Goal: Task Accomplishment & Management: Manage account settings

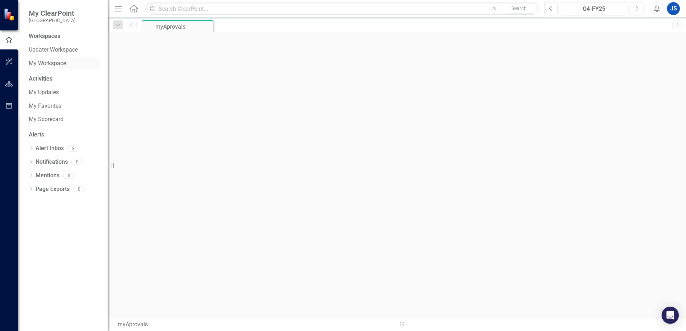
click at [46, 63] on link "My Workspace" at bounding box center [65, 64] width 72 height 8
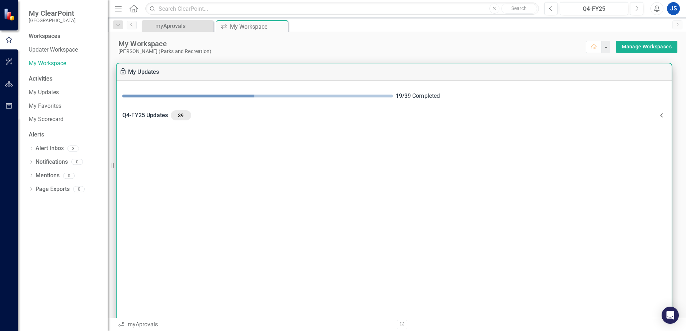
click at [160, 116] on div "Q4-FY25 Updates 39" at bounding box center [389, 115] width 535 height 10
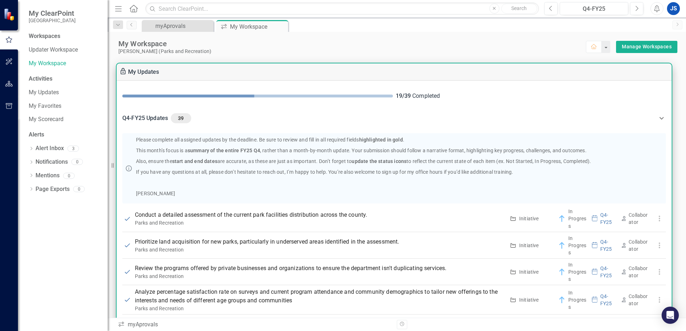
click at [159, 114] on div "Q4-FY25 Updates 39" at bounding box center [389, 118] width 535 height 10
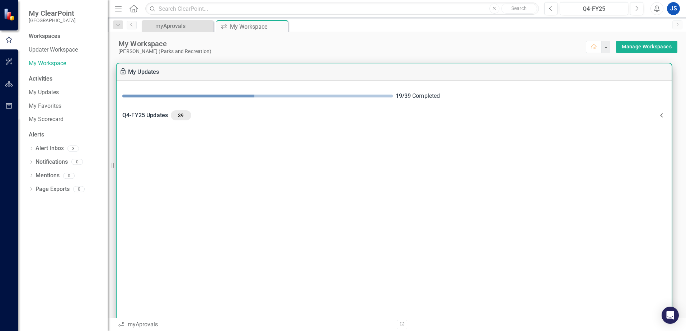
click at [149, 116] on div "Q4-FY25 Updates 39" at bounding box center [389, 115] width 535 height 10
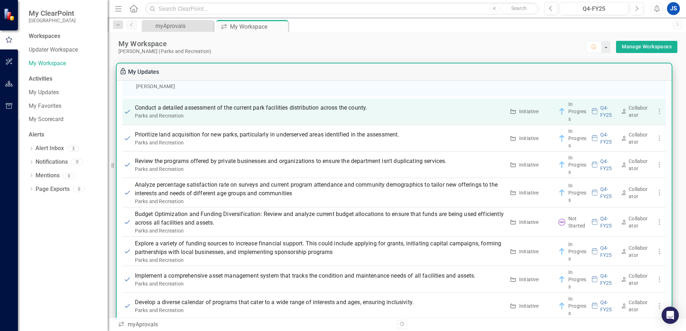
scroll to position [108, 0]
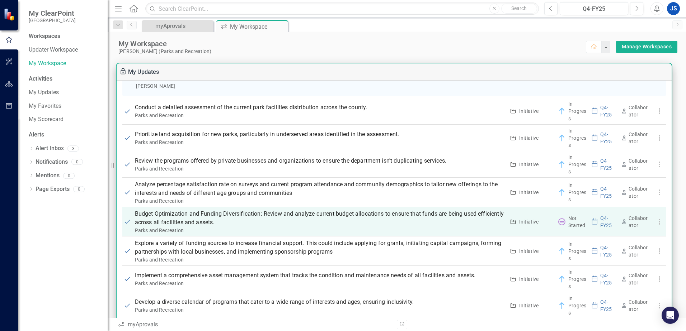
click at [194, 216] on p "Budget Optimization and Funding Diversification: Review and analyze current bud…" at bounding box center [320, 218] width 370 height 17
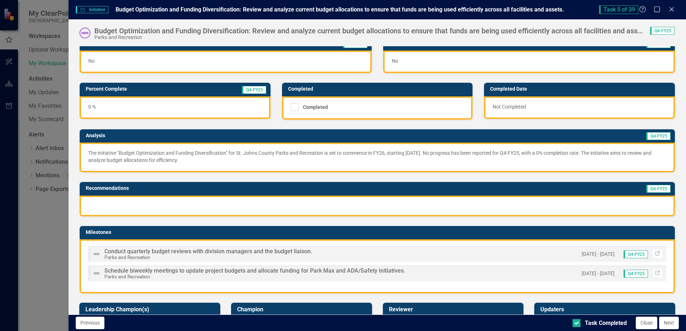
scroll to position [0, 0]
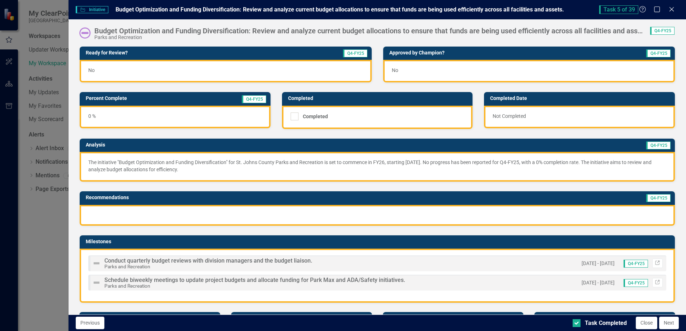
drag, startPoint x: 399, startPoint y: 18, endPoint x: 811, endPoint y: 19, distance: 412.1
click at [685, 19] on html "My ClearPoint St. Johns County Workspaces Updater Workspace My Workspace Activi…" at bounding box center [343, 165] width 686 height 331
drag, startPoint x: 556, startPoint y: 4, endPoint x: 605, endPoint y: 8, distance: 49.0
click at [605, 8] on div "Initiative Initiative Budget Optimization and Funding Diversification: Review a…" at bounding box center [377, 9] width 617 height 19
drag, startPoint x: 104, startPoint y: 16, endPoint x: 118, endPoint y: 19, distance: 14.8
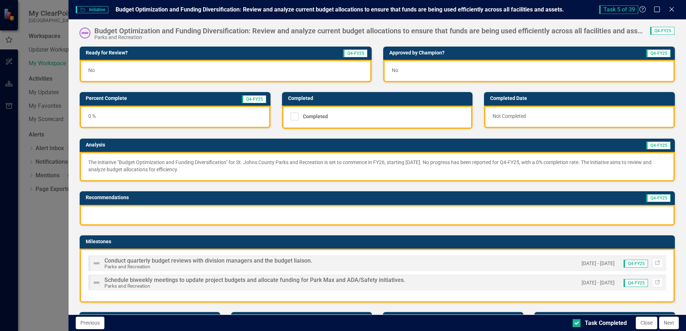
click at [118, 19] on div "Initiative Initiative Budget Optimization and Funding Diversification: Review a…" at bounding box center [377, 165] width 617 height 331
click at [671, 9] on icon at bounding box center [671, 8] width 5 height 5
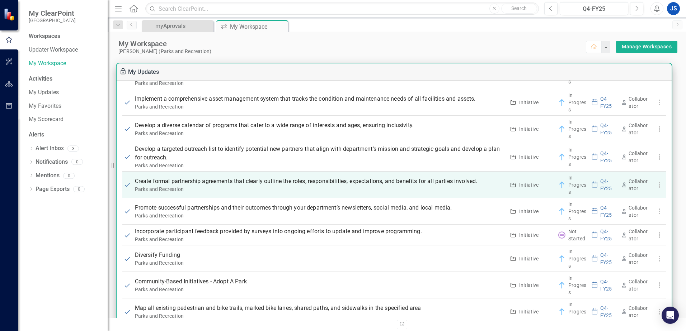
scroll to position [287, 0]
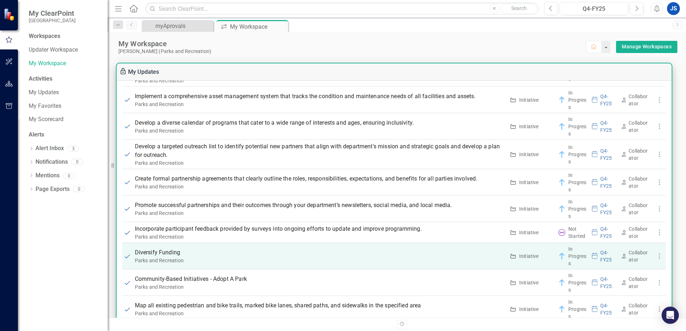
click at [151, 254] on p "Diversify Funding" at bounding box center [320, 253] width 370 height 9
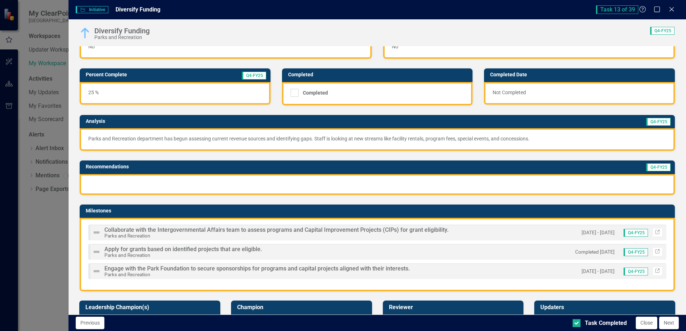
scroll to position [0, 0]
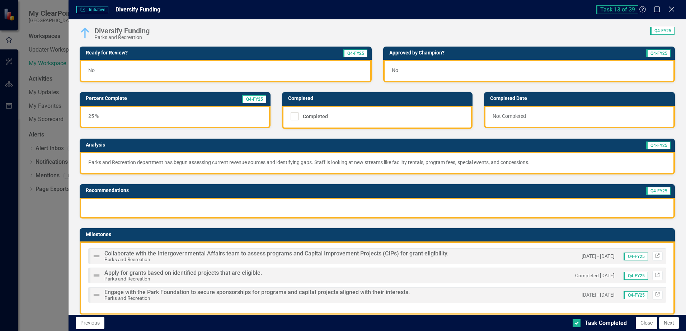
click at [673, 10] on icon "Close" at bounding box center [671, 9] width 9 height 7
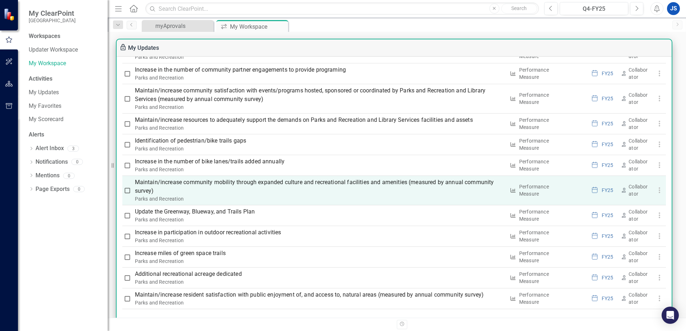
scroll to position [72, 0]
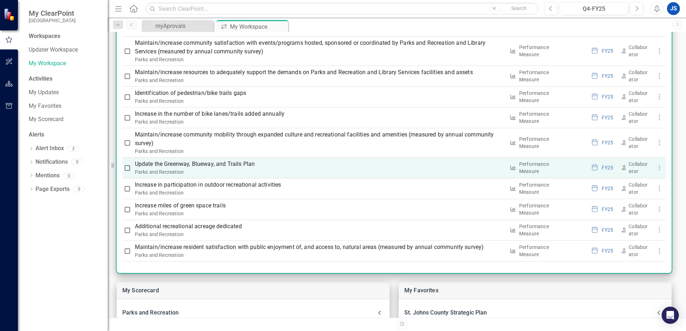
click at [199, 167] on p "Update the Greenway, Blueway, and Trails Plan" at bounding box center [320, 164] width 370 height 9
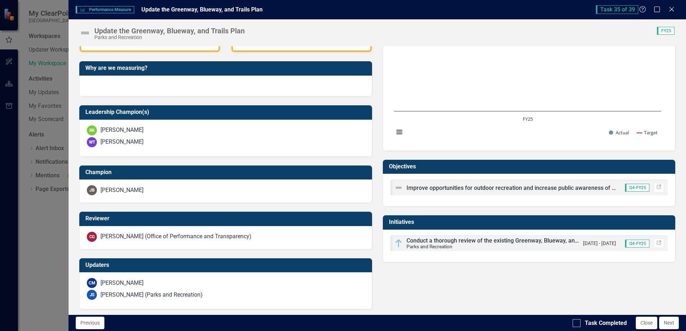
scroll to position [188, 0]
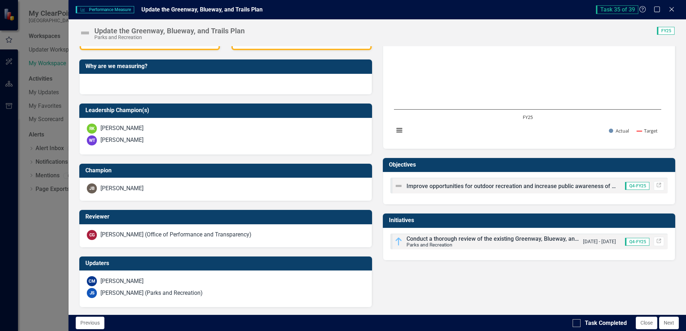
click at [424, 241] on span "Conduct a thorough review of the existing Greenway, Blueway, and Trails Plan." at bounding box center [507, 239] width 202 height 7
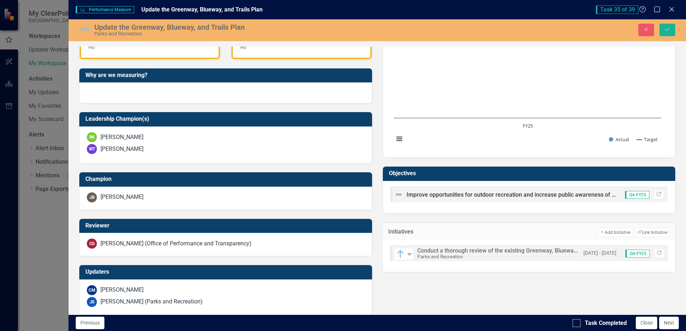
scroll to position [188, 0]
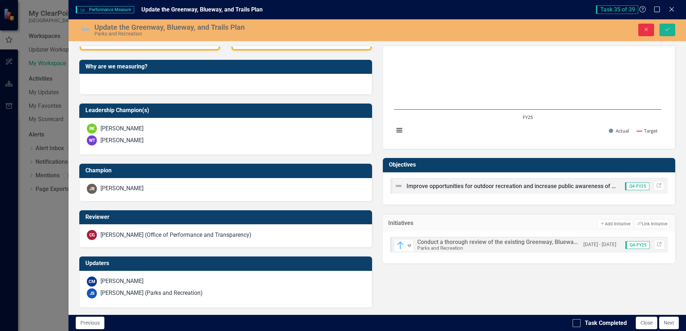
click at [647, 30] on icon "Close" at bounding box center [646, 29] width 6 height 5
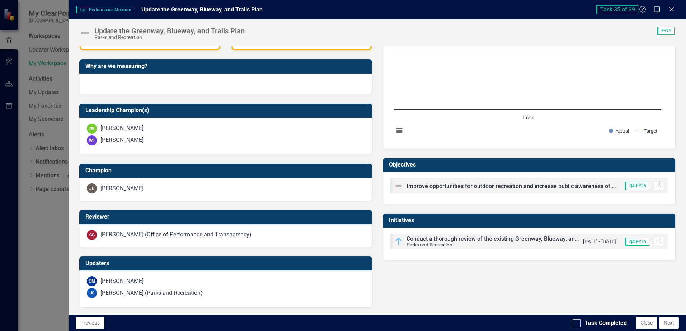
scroll to position [188, 0]
click at [668, 8] on icon "Close" at bounding box center [671, 9] width 9 height 7
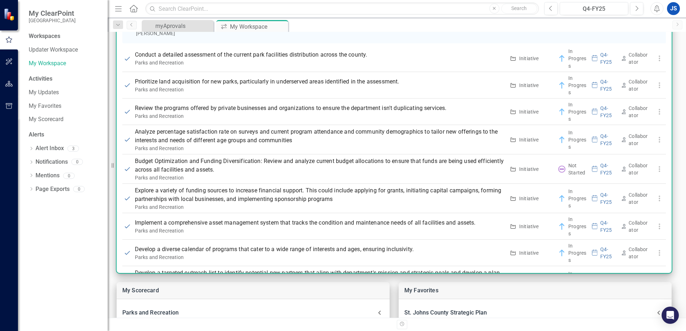
scroll to position [108, 0]
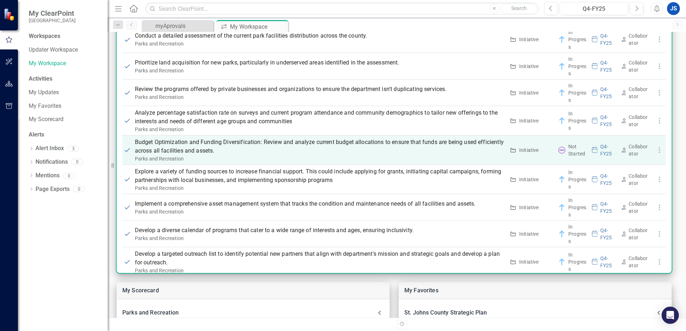
click at [173, 146] on p "Budget Optimization and Funding Diversification: Review and analyze current bud…" at bounding box center [320, 146] width 370 height 17
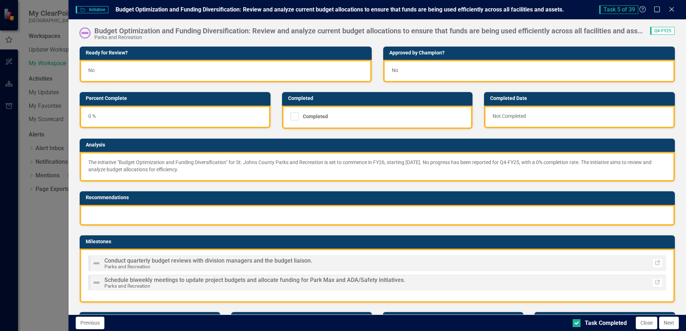
click at [173, 146] on div "Initiative Initiative Budget Optimization and Funding Diversification: Review a…" at bounding box center [343, 165] width 686 height 331
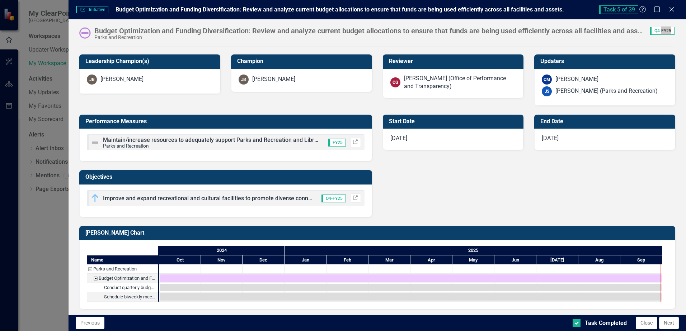
scroll to position [260, 0]
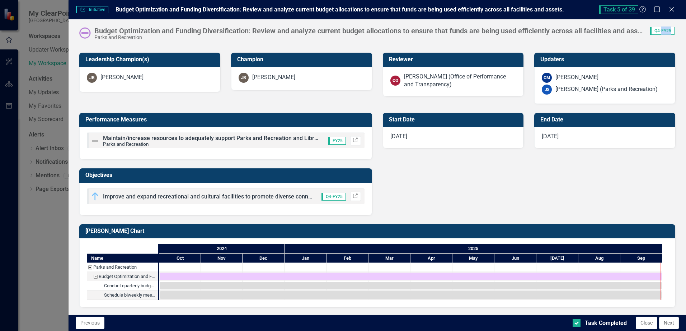
click at [96, 140] on img at bounding box center [95, 141] width 9 height 9
click at [96, 141] on img at bounding box center [95, 141] width 9 height 9
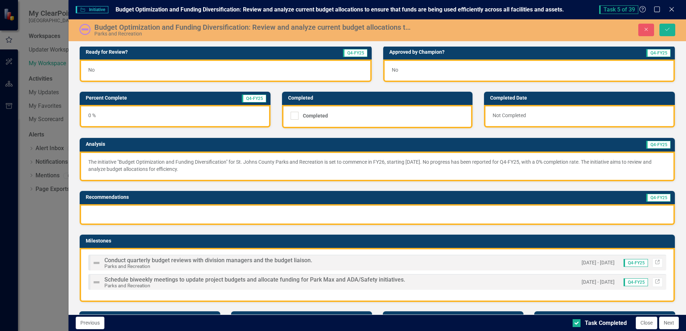
scroll to position [0, 0]
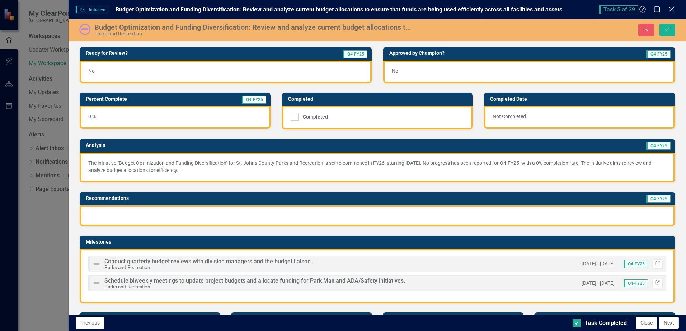
click at [670, 9] on icon "Close" at bounding box center [671, 9] width 9 height 7
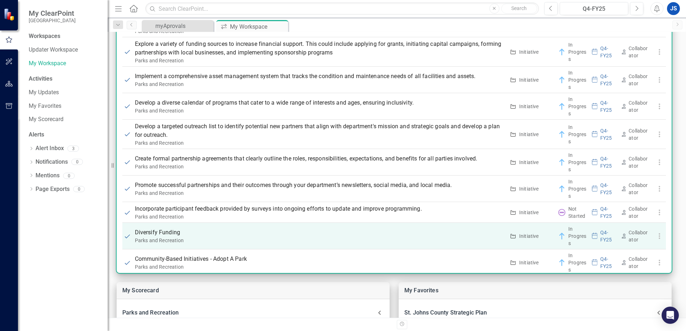
scroll to position [251, 0]
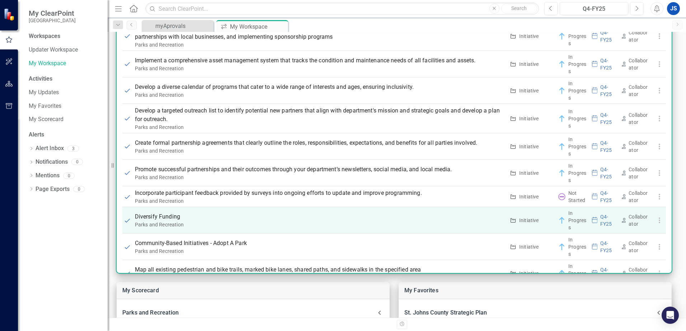
click at [154, 217] on p "Diversify Funding" at bounding box center [320, 217] width 370 height 9
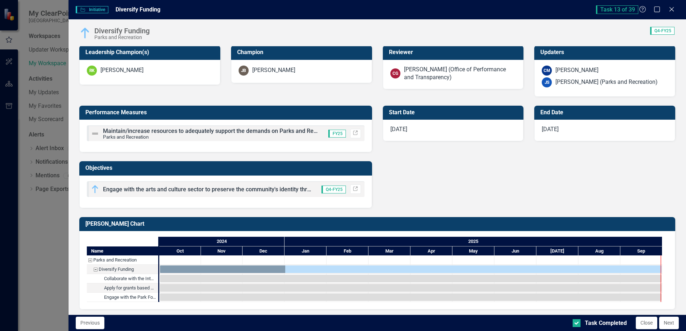
scroll to position [281, 0]
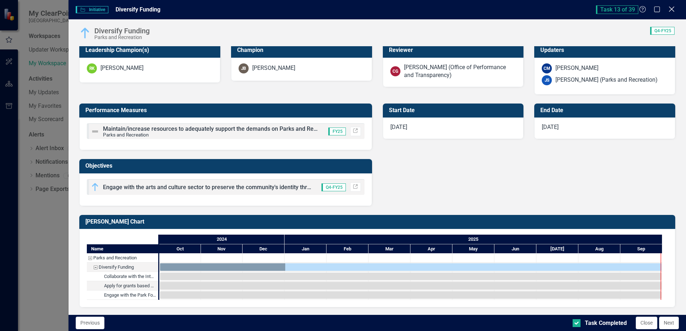
click at [670, 9] on icon "Close" at bounding box center [671, 9] width 9 height 7
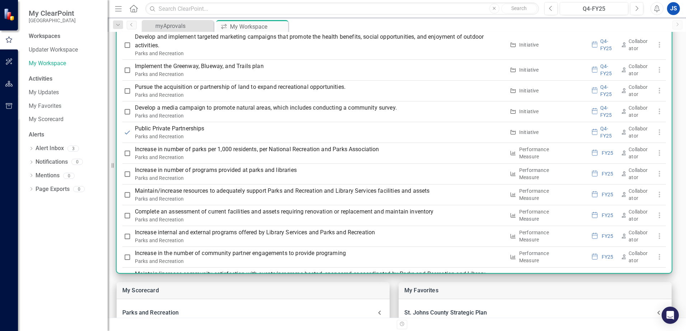
scroll to position [646, 0]
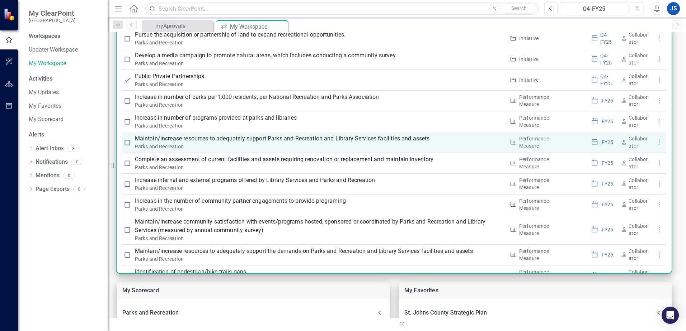
click at [219, 138] on p "Maintain/increase resources to adequately support Parks and Recreation and Libr…" at bounding box center [320, 139] width 370 height 9
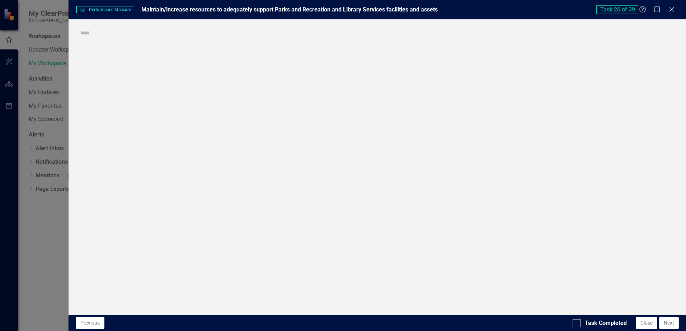
click at [219, 138] on div "Performance Measure Performance Measure Maintain/increase resources to adequate…" at bounding box center [343, 165] width 686 height 331
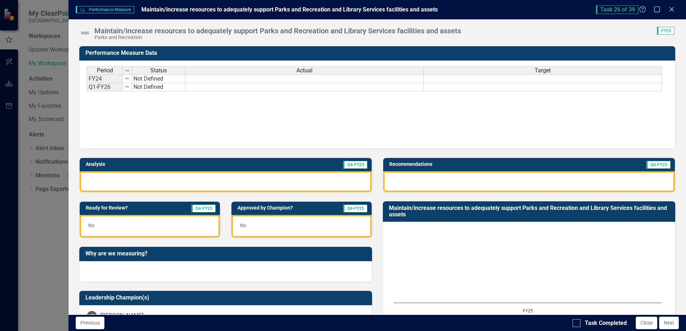
click at [503, 134] on div "Period Status Actual Target FY24 Not Defined Q1-FY26 Not Defined Period Status …" at bounding box center [377, 102] width 581 height 72
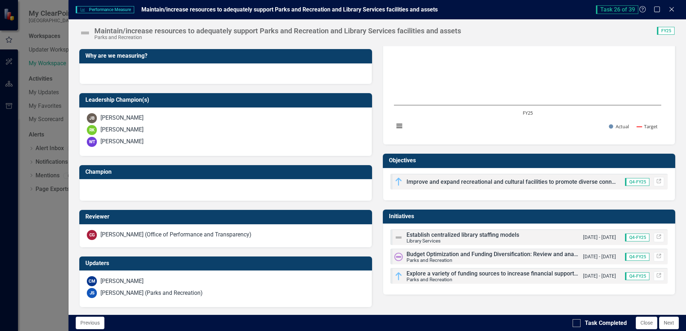
scroll to position [126, 0]
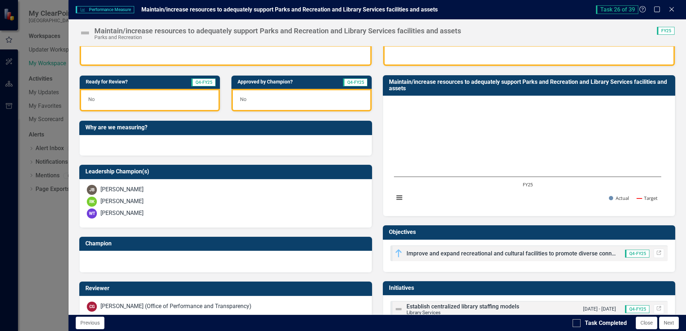
drag, startPoint x: 671, startPoint y: 9, endPoint x: 663, endPoint y: 11, distance: 8.7
click at [671, 10] on icon at bounding box center [671, 9] width 4 height 4
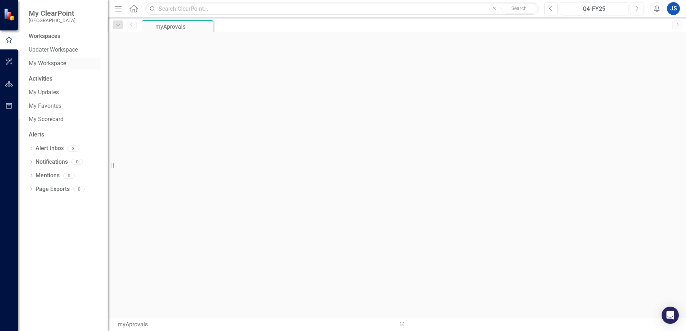
click at [58, 62] on link "My Workspace" at bounding box center [65, 64] width 72 height 8
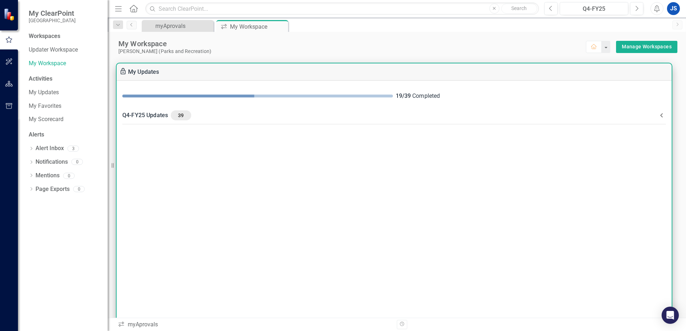
click at [159, 117] on div "Q4-FY25 Updates 39" at bounding box center [389, 115] width 535 height 10
click at [159, 118] on div "Q4-FY25 Updates 39" at bounding box center [389, 115] width 535 height 10
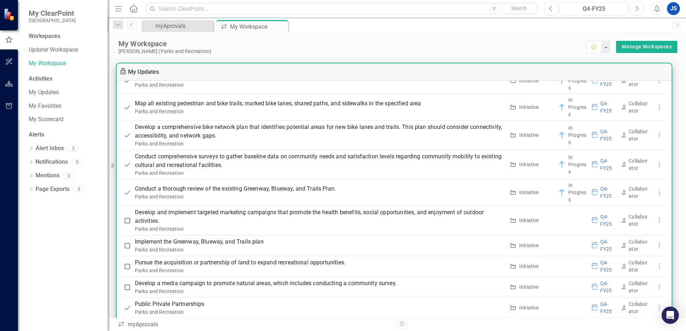
scroll to position [502, 0]
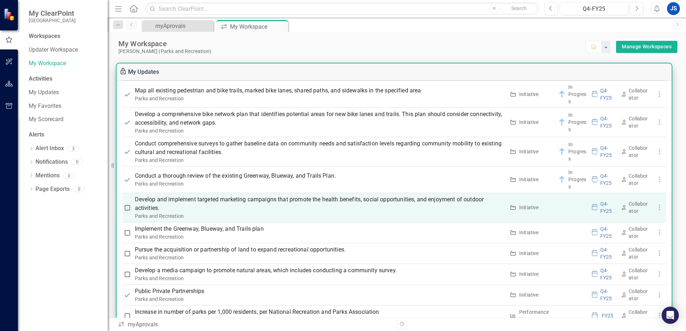
click at [187, 202] on p "Develop and implement targeted marketing campaigns that promote the health bene…" at bounding box center [320, 203] width 370 height 17
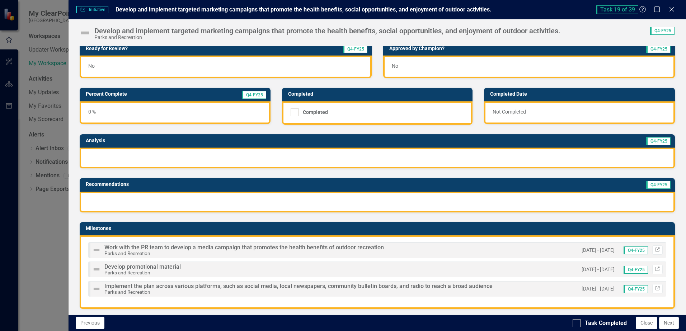
scroll to position [0, 0]
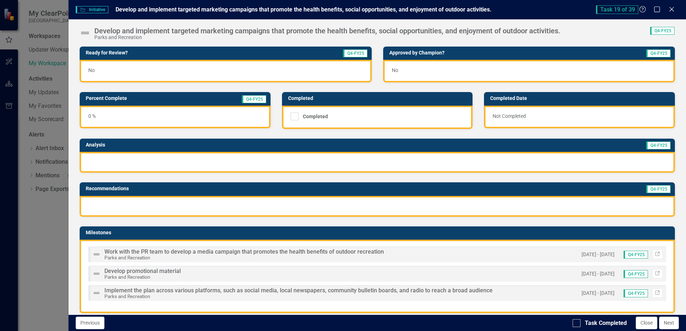
click at [103, 157] on div at bounding box center [377, 162] width 595 height 21
click at [150, 165] on div at bounding box center [377, 162] width 595 height 21
click at [150, 164] on div at bounding box center [377, 162] width 595 height 21
click at [130, 157] on div at bounding box center [377, 162] width 595 height 21
click at [129, 155] on div at bounding box center [377, 162] width 595 height 21
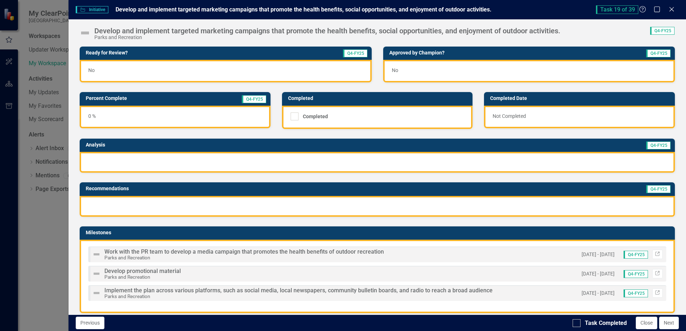
click at [94, 145] on h3 "Analysis" at bounding box center [213, 144] width 255 height 5
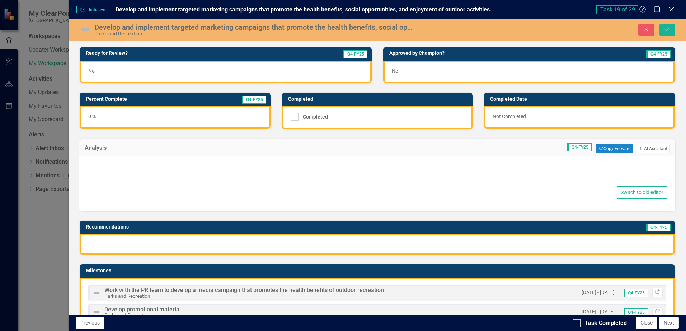
click at [103, 150] on h3 "Analysis" at bounding box center [136, 148] width 103 height 6
click at [114, 150] on h3 "Analysis" at bounding box center [136, 148] width 103 height 6
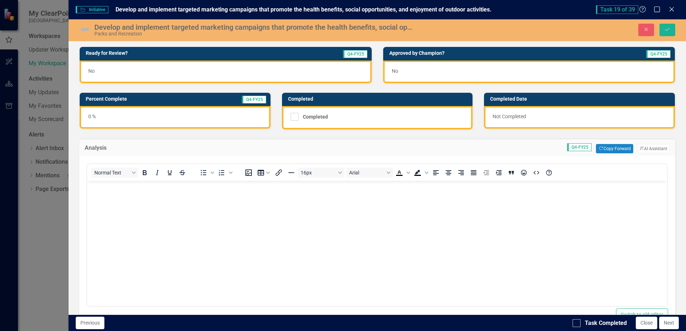
click at [112, 193] on body "Rich Text Area. Press ALT-0 for help." at bounding box center [377, 235] width 580 height 108
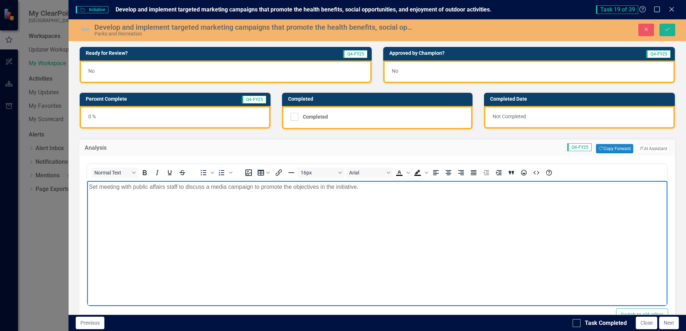
drag, startPoint x: 93, startPoint y: 185, endPoint x: 368, endPoint y: 203, distance: 275.4
click at [368, 203] on body "Set meeting with public affairs staff to discuss a media campaign to promote th…" at bounding box center [377, 235] width 580 height 108
copy p "Set meeting with public affairs staff to discuss a media campaign to promote th…"
click at [165, 195] on body "Set meeting with public affairs staff to discuss a media campaign to promote th…" at bounding box center [377, 235] width 580 height 108
drag, startPoint x: 376, startPoint y: 189, endPoint x: 80, endPoint y: 188, distance: 296.3
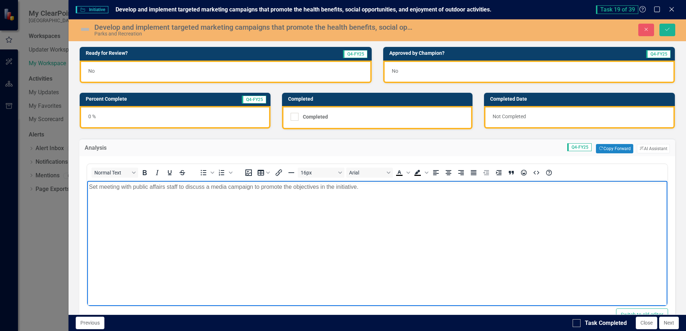
click at [87, 188] on html "Set meeting with public affairs staff to discuss a media campaign to promote th…" at bounding box center [377, 235] width 580 height 108
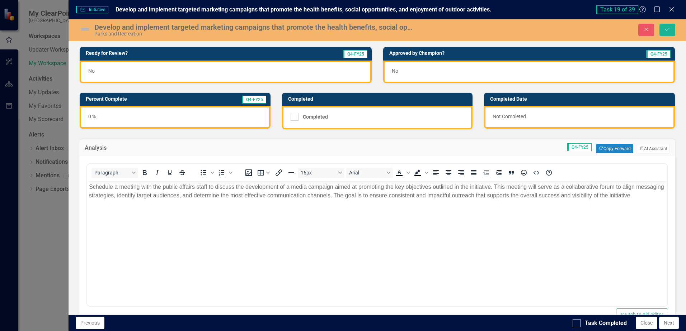
click at [84, 29] on img at bounding box center [84, 29] width 11 height 11
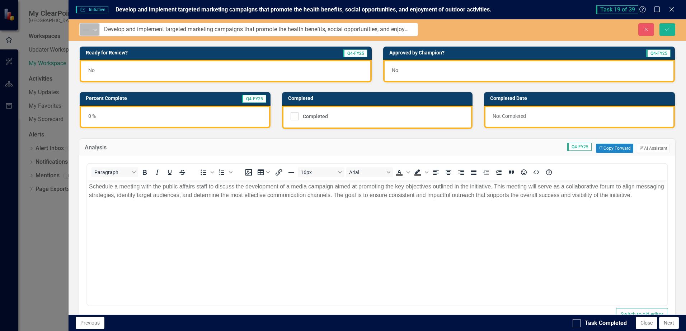
click at [95, 30] on icon "Expand" at bounding box center [95, 30] width 7 height 6
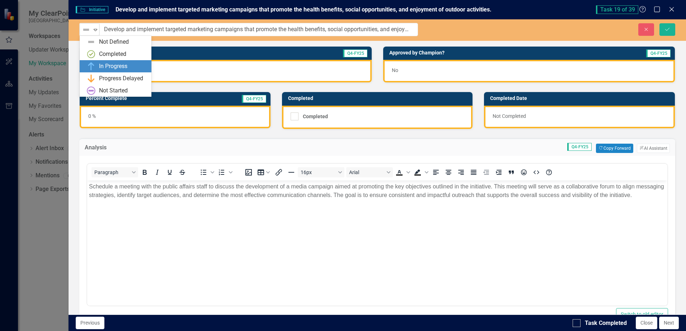
click at [99, 64] on div "In Progress" at bounding box center [113, 66] width 28 height 8
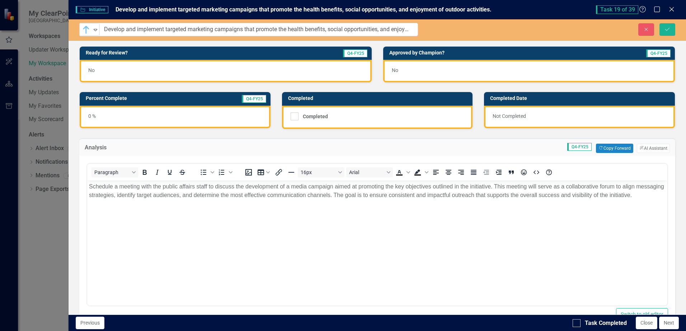
click at [96, 115] on div "0 %" at bounding box center [175, 117] width 191 height 23
click at [103, 103] on td "Percent Complete" at bounding box center [142, 99] width 113 height 11
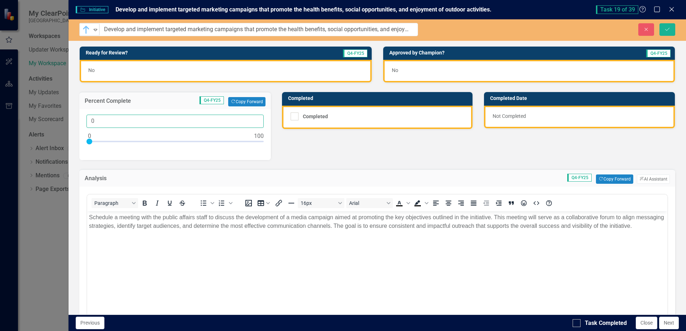
click at [94, 124] on input "0" at bounding box center [174, 121] width 177 height 13
type input "05"
click at [229, 254] on div "Rich Text Area. Press ALT-0 for help." at bounding box center [377, 249] width 576 height 9
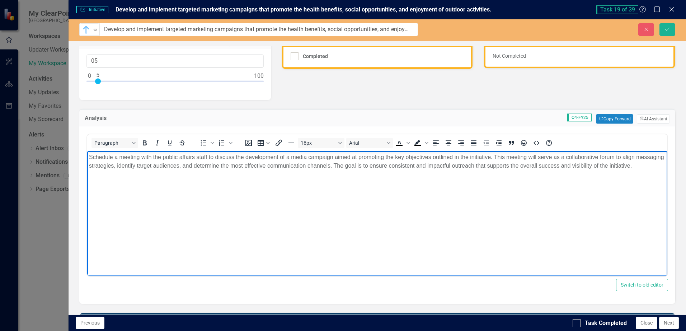
scroll to position [72, 0]
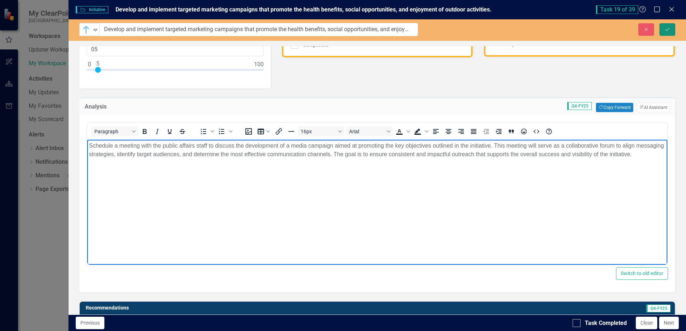
click at [667, 28] on icon "Save" at bounding box center [667, 29] width 6 height 5
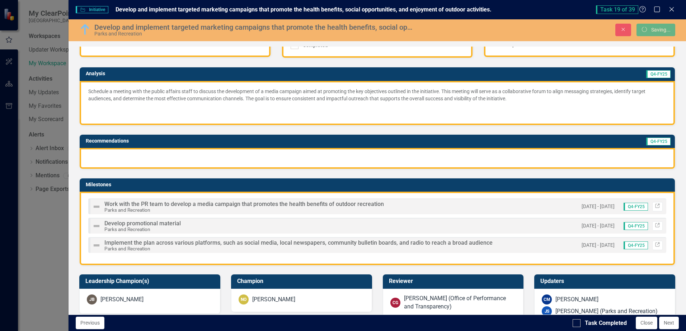
scroll to position [68, 0]
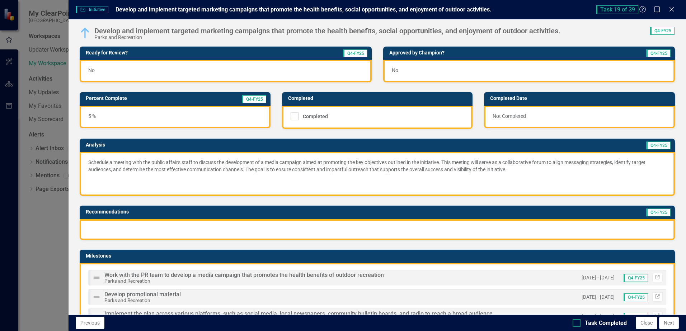
click at [577, 327] on div at bounding box center [576, 324] width 8 height 8
click at [577, 324] on input "Task Completed" at bounding box center [574, 322] width 5 height 5
checkbox input "true"
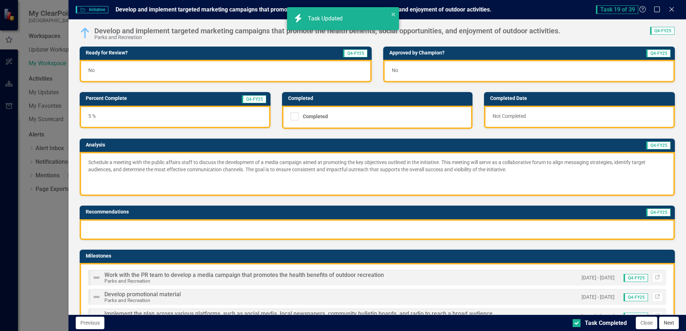
click at [667, 325] on button "Next" at bounding box center [669, 323] width 20 height 13
checkbox input "true"
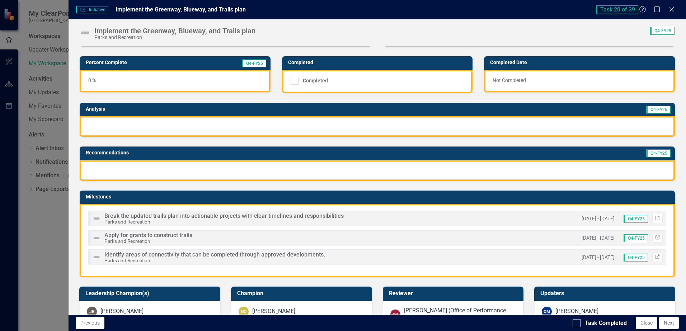
scroll to position [0, 0]
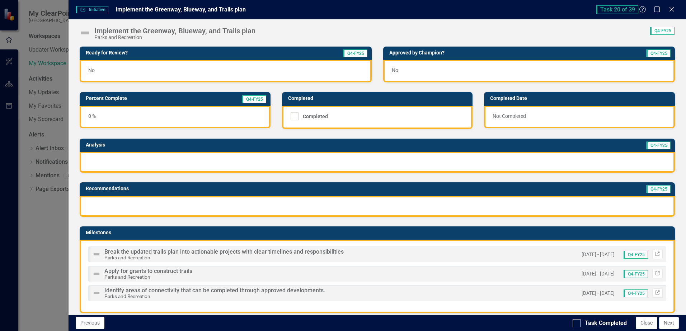
click at [85, 33] on img at bounding box center [84, 32] width 11 height 11
drag, startPoint x: 428, startPoint y: 10, endPoint x: 520, endPoint y: 10, distance: 92.5
click at [520, 10] on div "Initiative Initiative Implement the Greenway, Blueway, and Trails plan" at bounding box center [336, 10] width 520 height 8
click at [113, 159] on div at bounding box center [377, 162] width 595 height 21
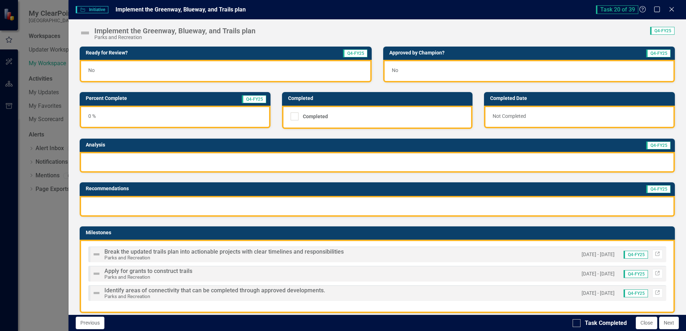
click at [113, 159] on div at bounding box center [377, 162] width 595 height 21
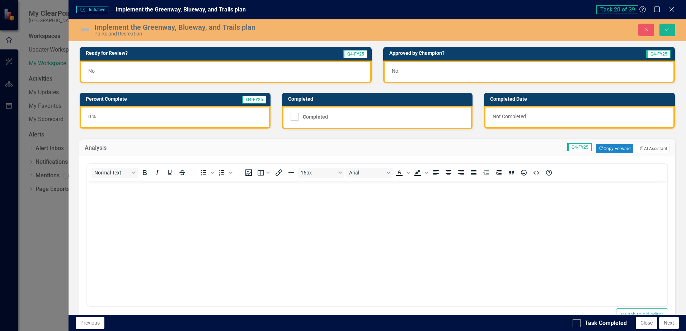
click at [109, 202] on body "Rich Text Area. Press ALT-0 for help." at bounding box center [377, 235] width 580 height 108
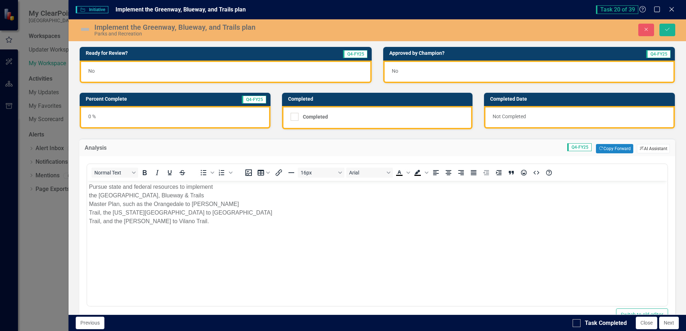
click at [638, 148] on button "ClearPoint AI AI Assistant" at bounding box center [653, 148] width 33 height 9
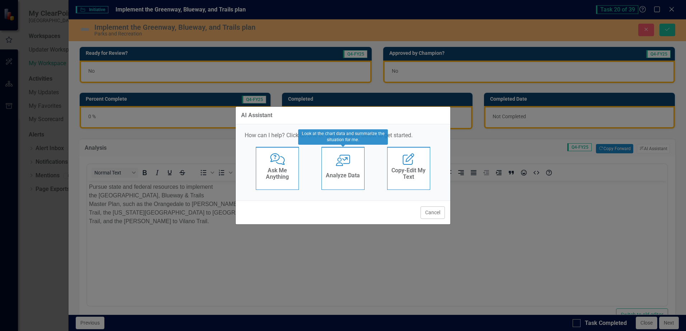
click at [340, 166] on icon "User with Chart" at bounding box center [343, 160] width 15 height 11
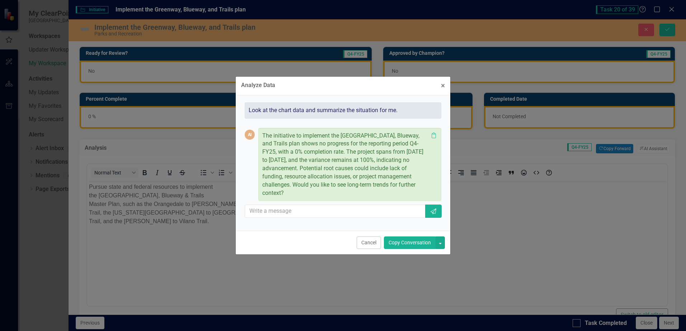
click at [402, 246] on button "Copy Conversation" at bounding box center [410, 243] width 52 height 13
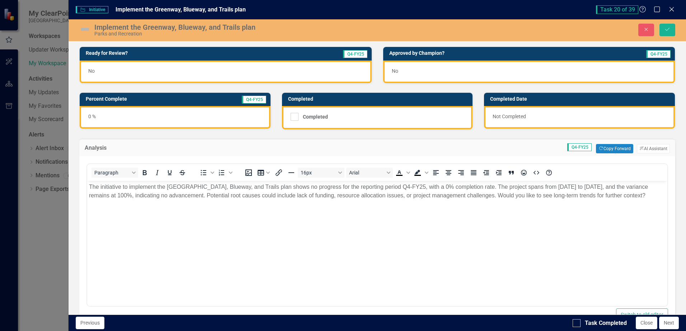
click at [509, 187] on p "The initiative to implement the [GEOGRAPHIC_DATA], Blueway, and Trails plan sho…" at bounding box center [377, 191] width 576 height 17
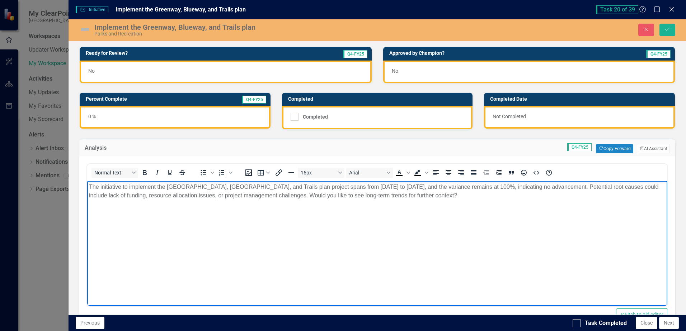
click at [480, 195] on p "The initiative to implement the [GEOGRAPHIC_DATA], [GEOGRAPHIC_DATA], and Trail…" at bounding box center [377, 191] width 576 height 17
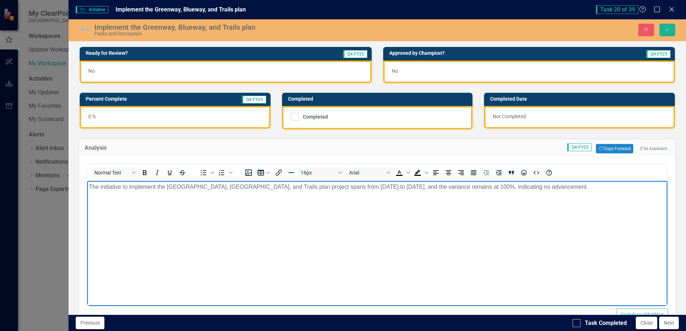
click at [95, 202] on body "The initiative to implement the [GEOGRAPHIC_DATA], [GEOGRAPHIC_DATA], and Trail…" at bounding box center [377, 235] width 580 height 108
click at [96, 201] on body "The initiative to implement the [GEOGRAPHIC_DATA], [GEOGRAPHIC_DATA], and Trail…" at bounding box center [377, 235] width 580 height 108
click at [622, 186] on p "The initiative to implement the [GEOGRAPHIC_DATA], [GEOGRAPHIC_DATA], and Trail…" at bounding box center [377, 187] width 576 height 9
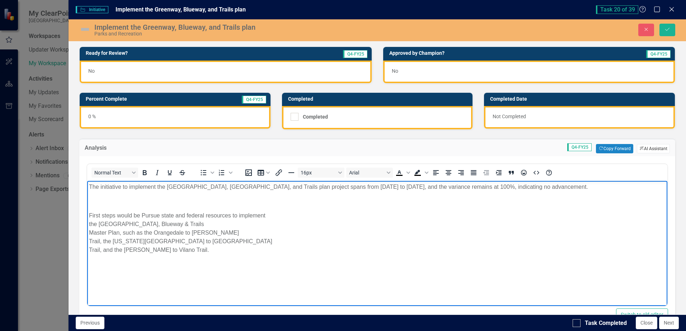
click at [639, 148] on icon "ClearPoint AI" at bounding box center [641, 149] width 5 height 4
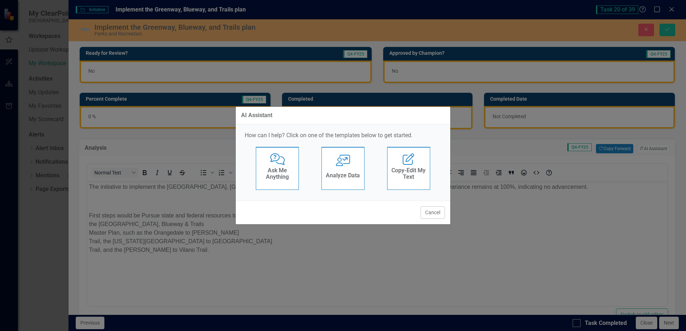
click at [347, 171] on div "Analyze Data" at bounding box center [343, 177] width 34 height 12
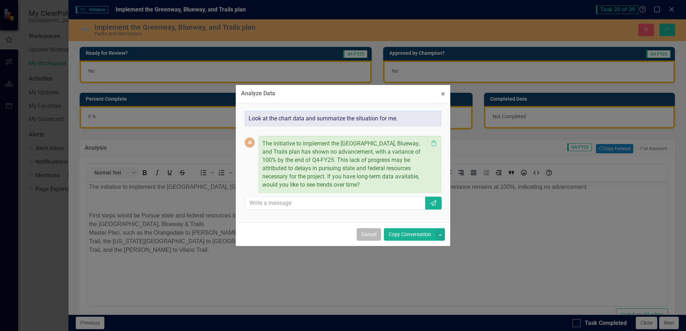
drag, startPoint x: 367, startPoint y: 234, endPoint x: 242, endPoint y: 44, distance: 226.8
click at [367, 234] on button "Cancel" at bounding box center [369, 234] width 24 height 13
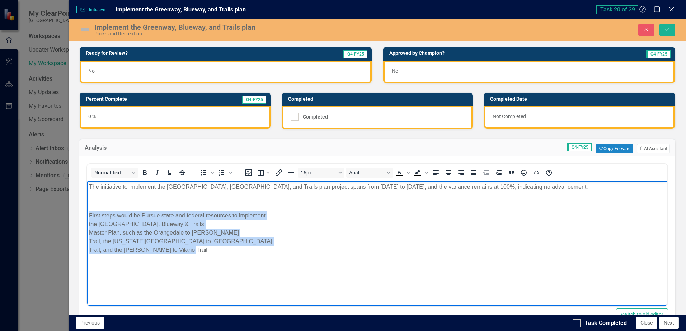
drag, startPoint x: 89, startPoint y: 214, endPoint x: 192, endPoint y: 261, distance: 113.2
click at [192, 261] on body "The initiative to implement the [GEOGRAPHIC_DATA], [GEOGRAPHIC_DATA], and Trail…" at bounding box center [377, 235] width 580 height 108
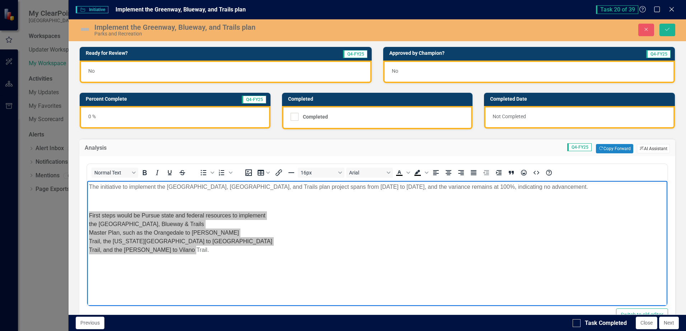
click at [637, 149] on button "ClearPoint AI AI Assistant" at bounding box center [653, 148] width 33 height 9
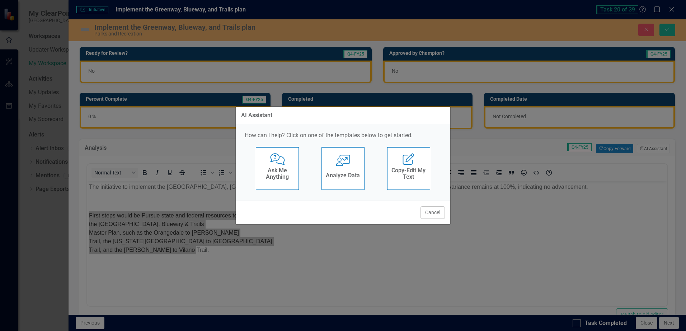
click at [350, 161] on div "User with Chart Analyze Data" at bounding box center [342, 168] width 43 height 43
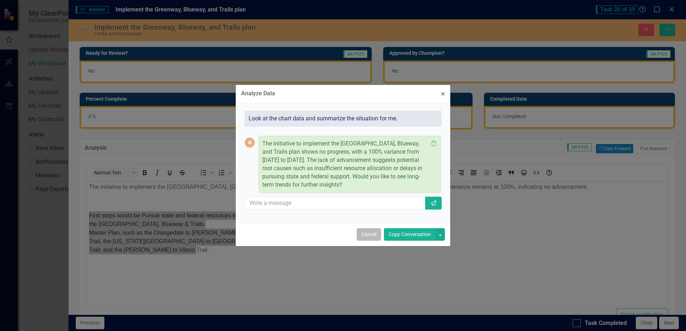
click at [374, 239] on button "Cancel" at bounding box center [369, 234] width 24 height 13
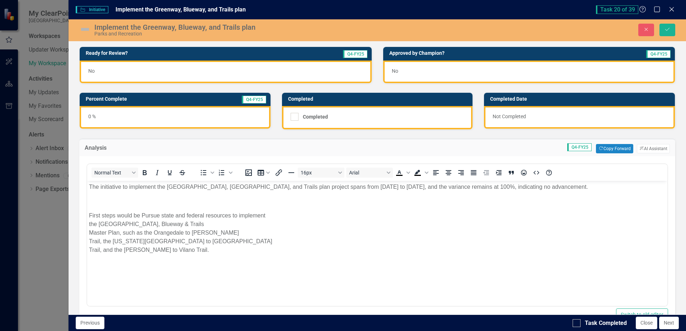
click at [122, 195] on body "The initiative to implement the [GEOGRAPHIC_DATA], [GEOGRAPHIC_DATA], and Trail…" at bounding box center [377, 235] width 580 height 108
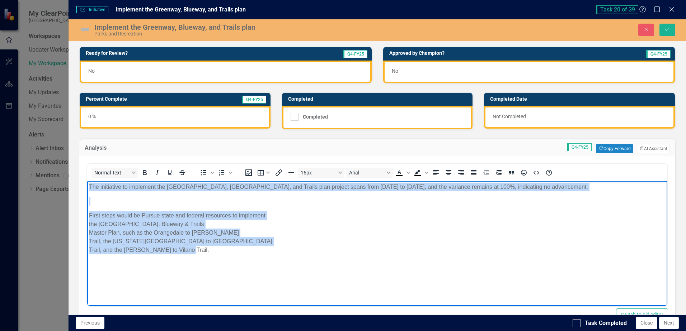
drag, startPoint x: 90, startPoint y: 185, endPoint x: 206, endPoint y: 247, distance: 131.6
click at [202, 259] on body "The initiative to implement the [GEOGRAPHIC_DATA], [GEOGRAPHIC_DATA], and Trail…" at bounding box center [377, 235] width 580 height 108
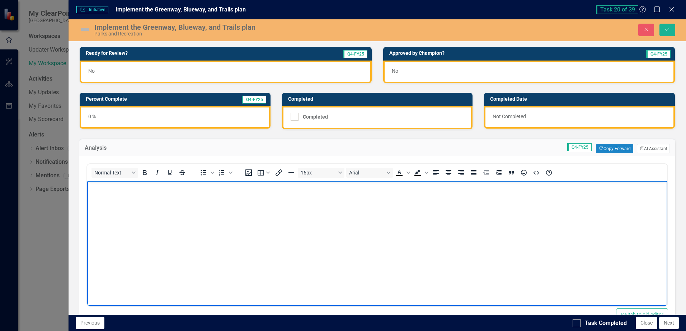
click at [186, 202] on body "Rich Text Area. Press ALT-0 for help." at bounding box center [377, 235] width 580 height 108
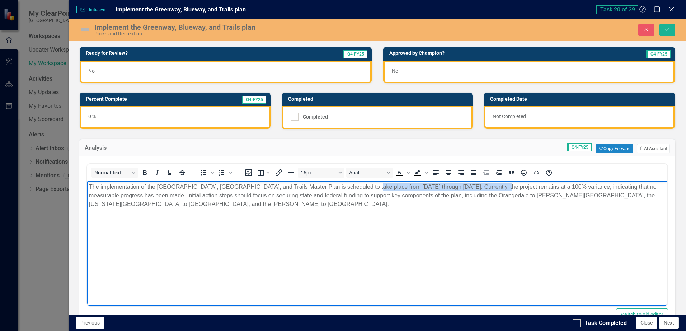
drag, startPoint x: 498, startPoint y: 185, endPoint x: 361, endPoint y: 185, distance: 136.3
click at [361, 185] on p "The implementation of the [GEOGRAPHIC_DATA], [GEOGRAPHIC_DATA], and Trails Mast…" at bounding box center [377, 196] width 576 height 26
click at [299, 214] on body "The implementation of the [GEOGRAPHIC_DATA], [GEOGRAPHIC_DATA], and Trails Mast…" at bounding box center [377, 235] width 580 height 108
click at [207, 194] on p "The implementation of the [GEOGRAPHIC_DATA], [GEOGRAPHIC_DATA], and Trails Mast…" at bounding box center [377, 196] width 576 height 26
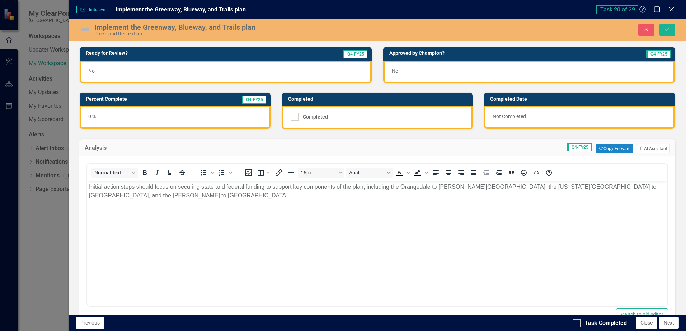
click at [84, 30] on img at bounding box center [84, 29] width 11 height 11
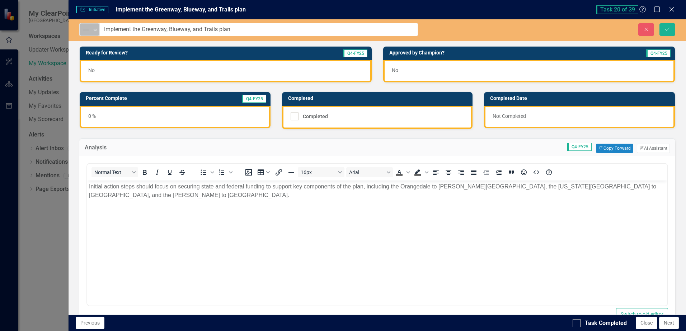
click at [95, 30] on icon "Expand" at bounding box center [95, 30] width 7 height 6
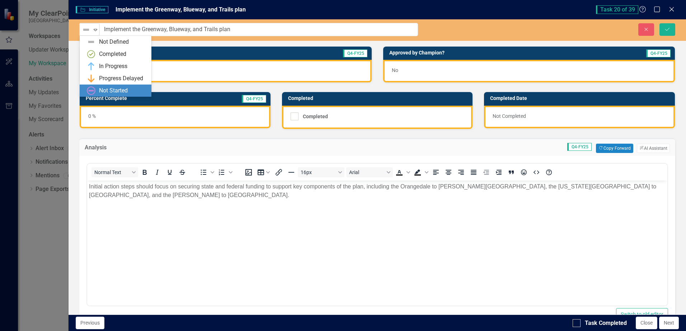
click at [106, 89] on div "Not Started" at bounding box center [113, 91] width 29 height 8
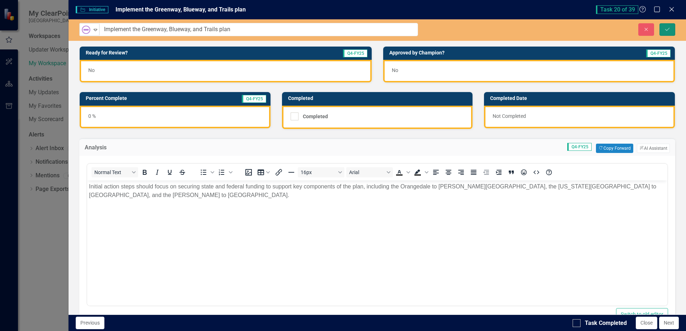
click at [668, 29] on icon "submit" at bounding box center [667, 29] width 4 height 3
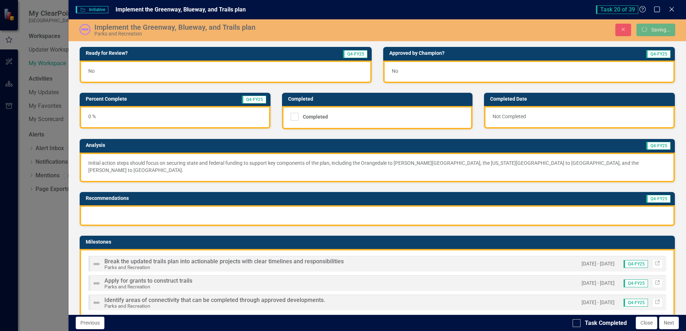
scroll to position [143, 0]
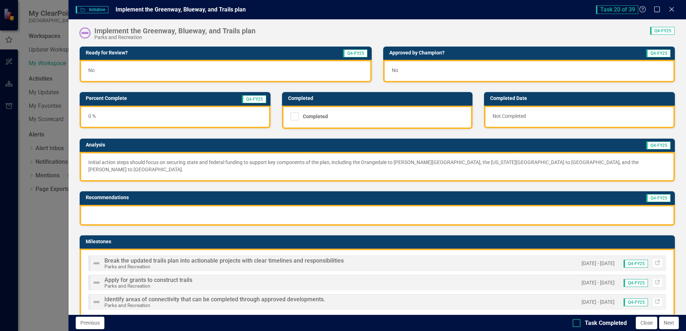
click at [578, 326] on div at bounding box center [576, 324] width 8 height 8
click at [577, 324] on input "Task Completed" at bounding box center [574, 322] width 5 height 5
checkbox input "true"
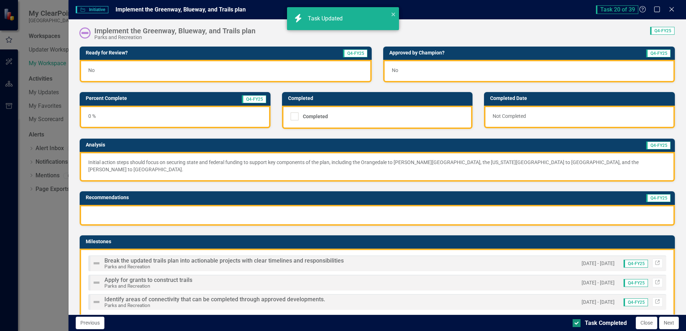
checkbox input "true"
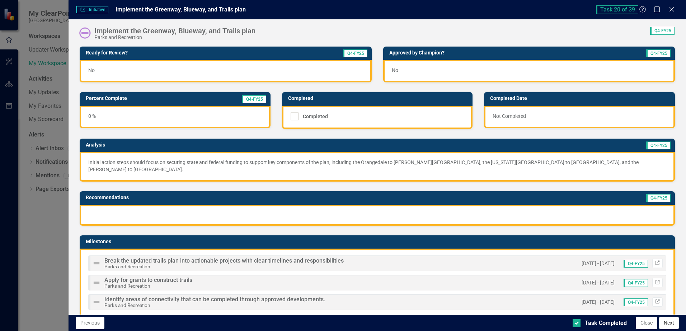
click at [669, 325] on button "Next" at bounding box center [669, 323] width 20 height 13
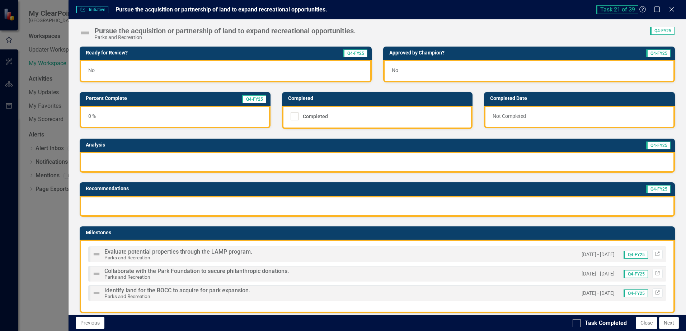
click at [245, 101] on span "Q4-FY25" at bounding box center [254, 99] width 24 height 8
click at [105, 99] on h3 "Percent Complete" at bounding box center [142, 98] width 113 height 5
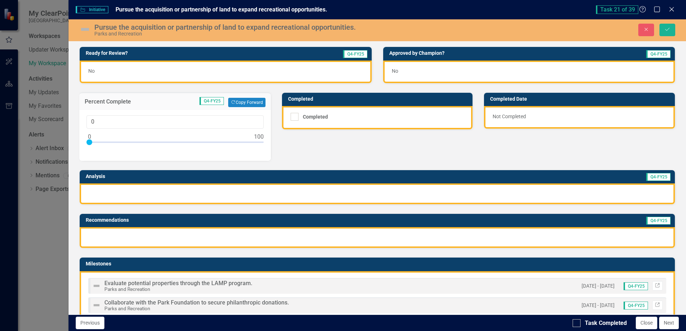
click at [107, 141] on div at bounding box center [174, 144] width 177 height 9
type input "10"
click at [140, 199] on div at bounding box center [377, 194] width 595 height 21
click at [139, 194] on div at bounding box center [377, 194] width 595 height 21
click at [131, 231] on div at bounding box center [377, 237] width 595 height 21
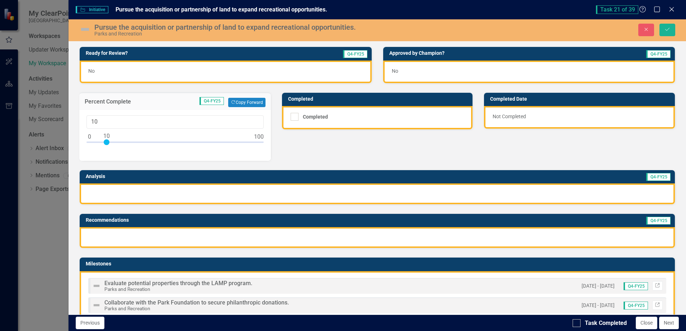
click at [131, 231] on div at bounding box center [377, 237] width 595 height 21
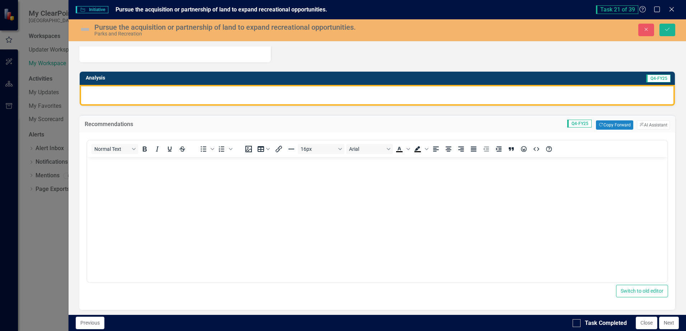
scroll to position [108, 0]
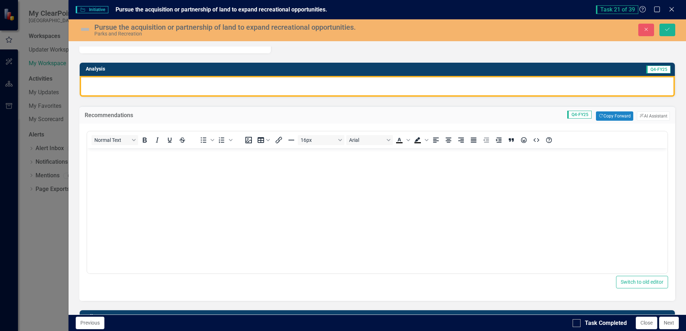
click at [122, 157] on p "Rich Text Area. Press ALT-0 for help." at bounding box center [377, 154] width 576 height 9
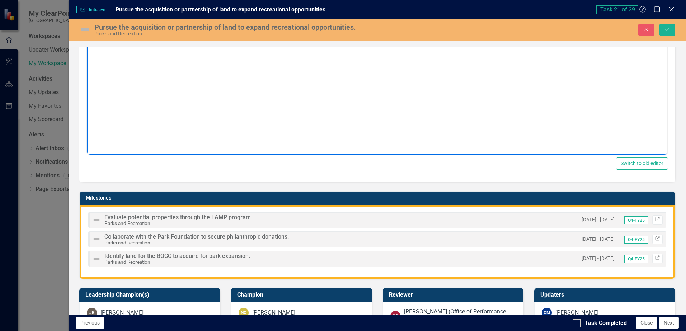
scroll to position [251, 0]
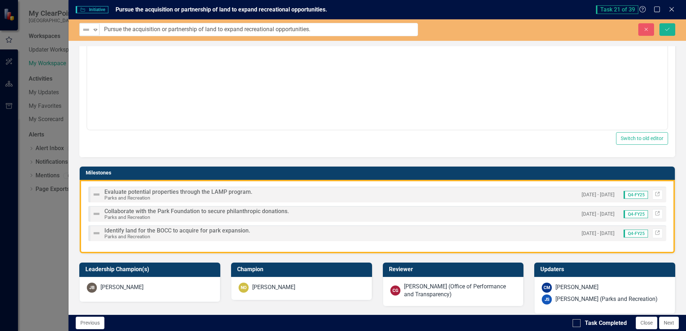
drag, startPoint x: 97, startPoint y: 26, endPoint x: 171, endPoint y: 27, distance: 73.9
click at [188, 39] on div "Not Defined Expand Pursue the acquisition or partnership of land to expand recr…" at bounding box center [377, 30] width 617 height 22
drag, startPoint x: 318, startPoint y: 31, endPoint x: 104, endPoint y: 31, distance: 213.4
click at [104, 31] on input "Pursue the acquisition or partnership of land to expand recreational opportunit…" at bounding box center [259, 29] width 318 height 13
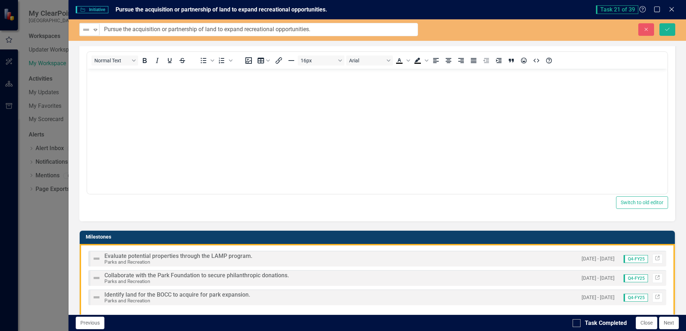
scroll to position [179, 0]
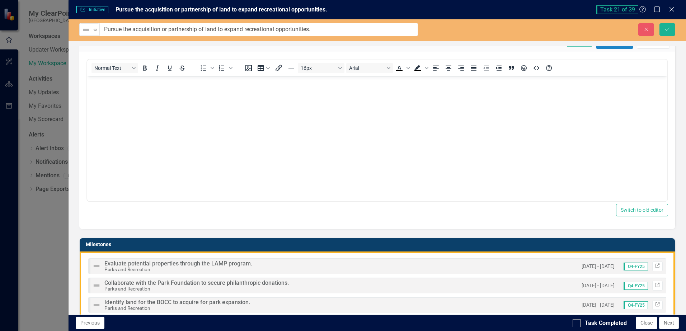
click at [160, 106] on body "Rich Text Area. Press ALT-0 for help." at bounding box center [377, 130] width 580 height 108
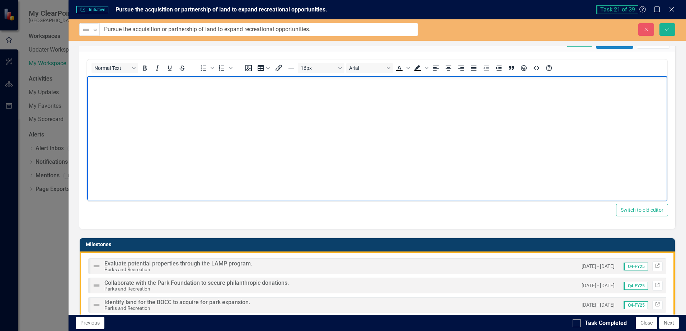
click at [126, 90] on body "Rich Text Area. Press ALT-0 for help." at bounding box center [377, 130] width 580 height 108
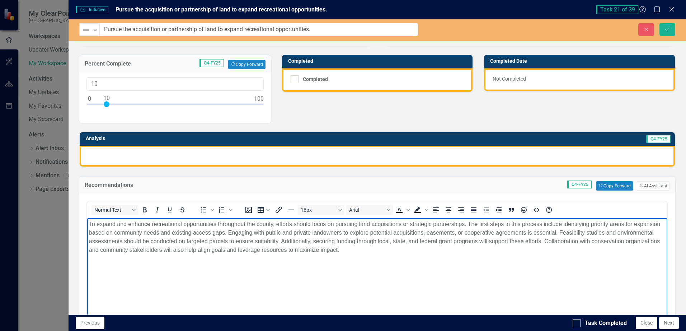
scroll to position [0, 0]
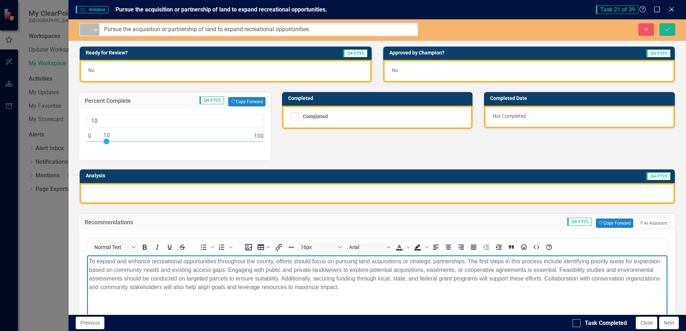
click at [94, 31] on icon "Expand" at bounding box center [95, 30] width 7 height 6
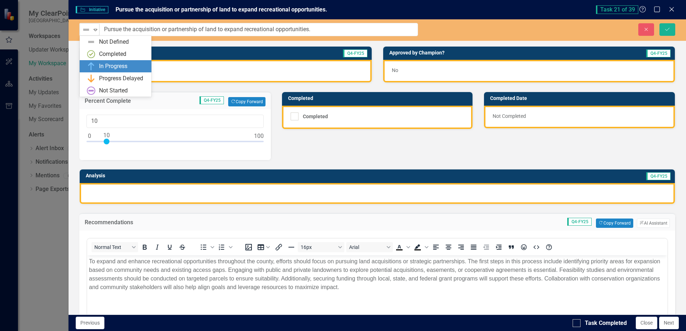
click at [105, 65] on div "In Progress" at bounding box center [113, 66] width 28 height 8
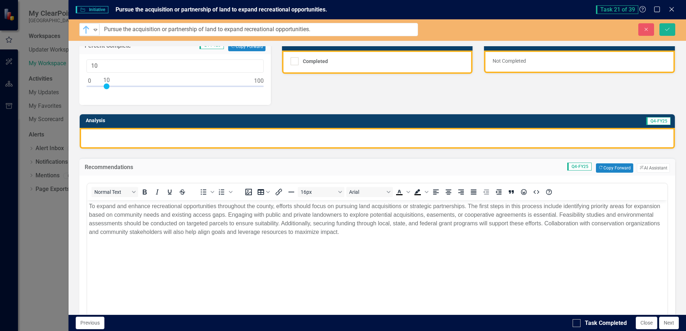
scroll to position [143, 0]
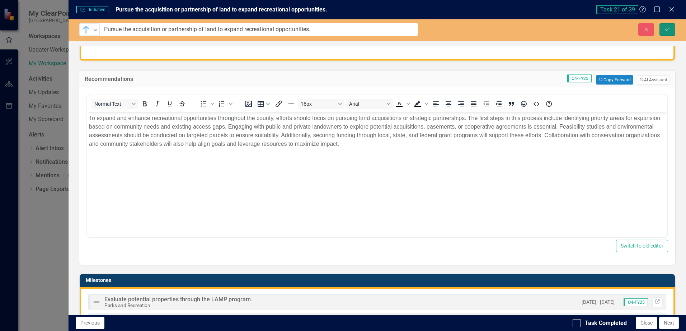
click at [666, 30] on icon "submit" at bounding box center [667, 29] width 4 height 3
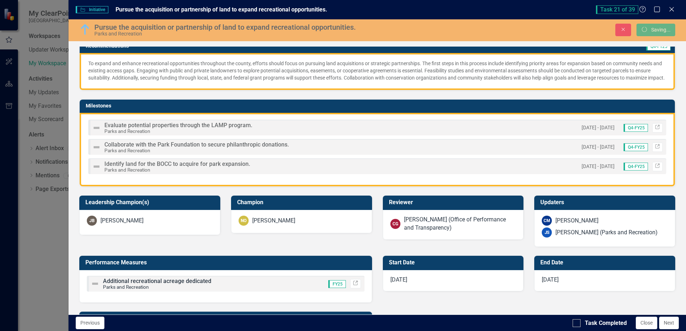
scroll to position [112, 0]
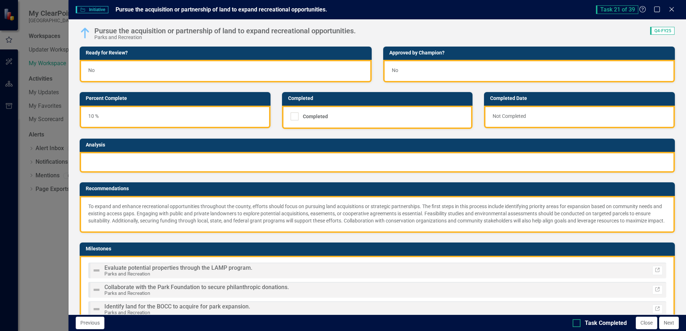
click at [578, 324] on div at bounding box center [576, 324] width 8 height 8
click at [577, 324] on input "Task Completed" at bounding box center [574, 322] width 5 height 5
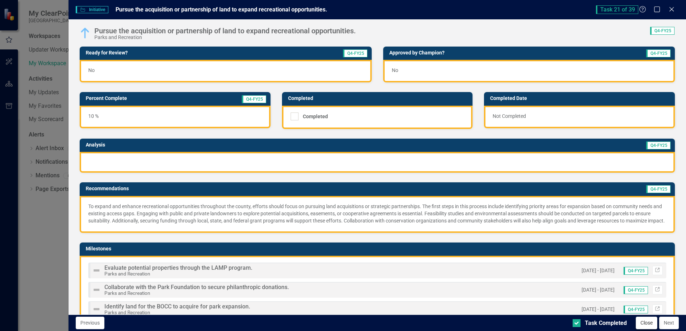
checkbox input "true"
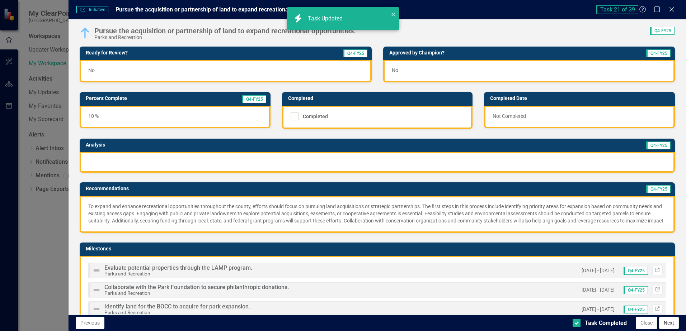
checkbox input "true"
click at [667, 323] on button "Next" at bounding box center [669, 323] width 20 height 13
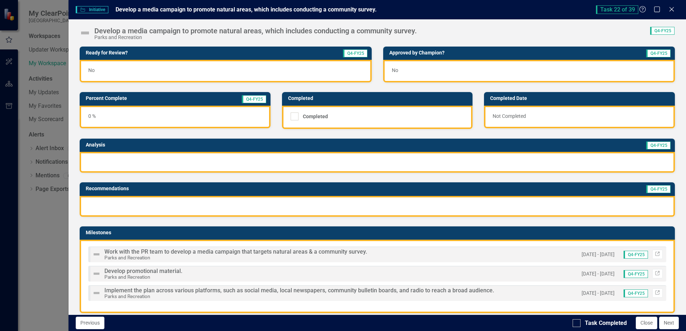
click at [103, 111] on div "0 %" at bounding box center [175, 117] width 191 height 23
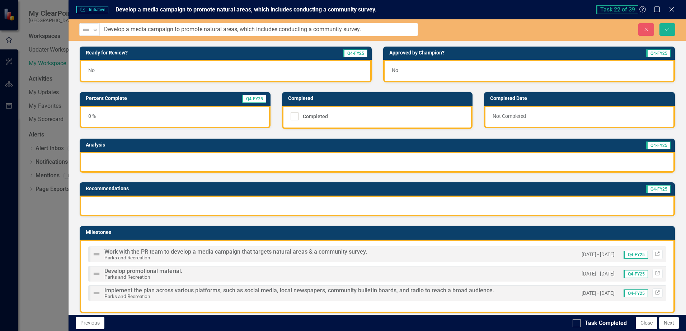
drag, startPoint x: 95, startPoint y: 30, endPoint x: 369, endPoint y: 28, distance: 273.7
drag, startPoint x: 368, startPoint y: 27, endPoint x: 104, endPoint y: 27, distance: 264.0
click at [104, 27] on input "Develop a media campaign to promote natural areas, which includes conducting a …" at bounding box center [259, 29] width 318 height 13
click at [115, 188] on h3 "Recommendations" at bounding box center [271, 188] width 370 height 5
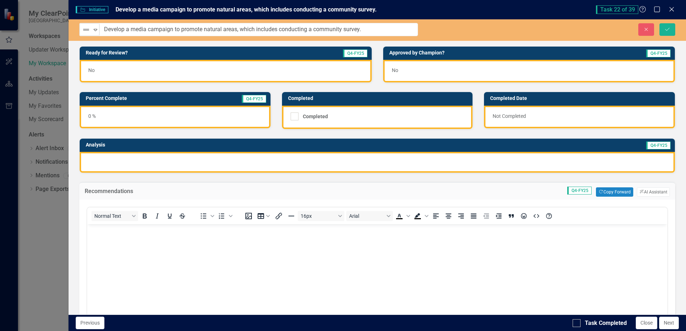
scroll to position [0, 0]
click at [124, 233] on p "Rich Text Area. Press ALT-0 for help." at bounding box center [377, 230] width 576 height 9
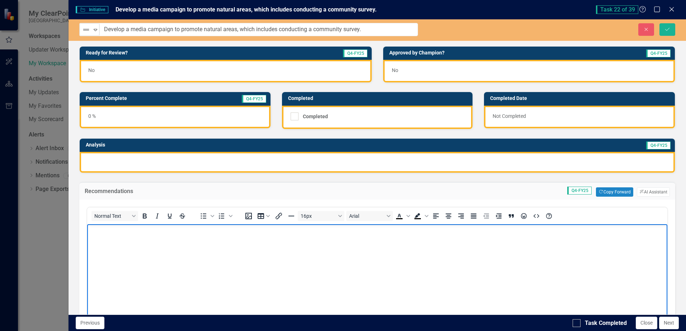
click at [127, 242] on body "Rich Text Area. Press ALT-0 for help." at bounding box center [377, 279] width 580 height 108
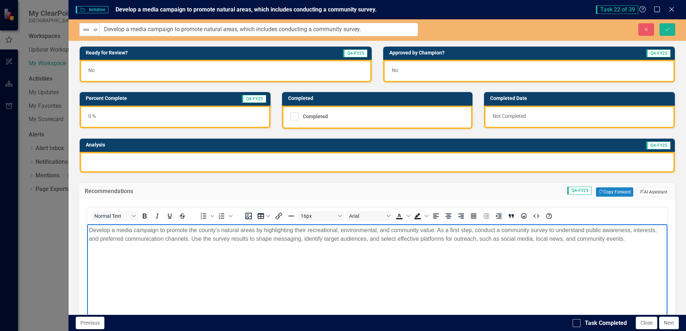
click at [648, 194] on button "ClearPoint AI AI Assistant" at bounding box center [653, 192] width 33 height 9
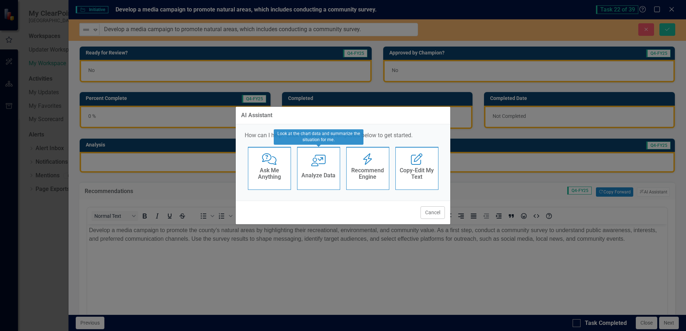
click at [308, 171] on div "Analyze Data" at bounding box center [318, 177] width 34 height 12
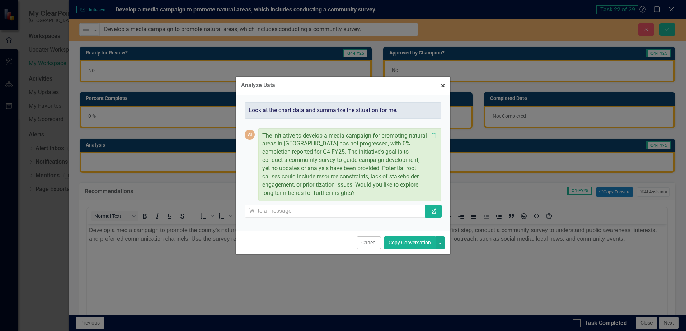
click at [443, 85] on span "×" at bounding box center [443, 85] width 4 height 9
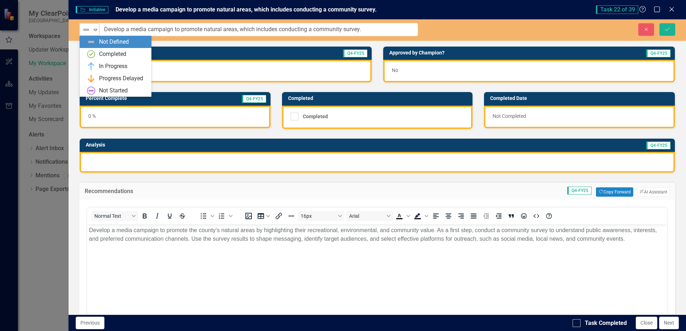
click at [95, 30] on icon "Expand" at bounding box center [95, 30] width 7 height 6
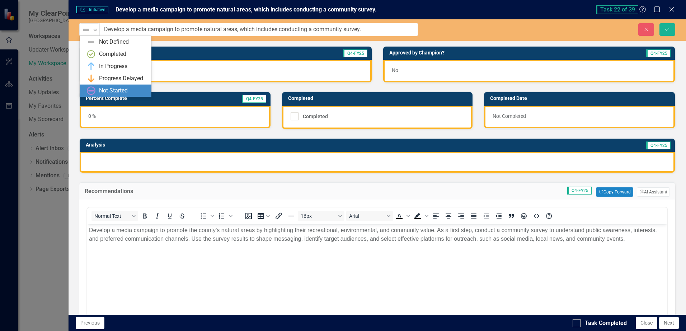
click at [97, 89] on div "Not Started" at bounding box center [117, 90] width 60 height 9
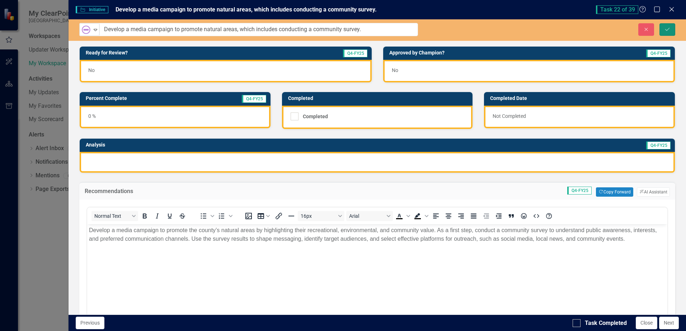
click at [668, 31] on icon "Save" at bounding box center [667, 29] width 6 height 5
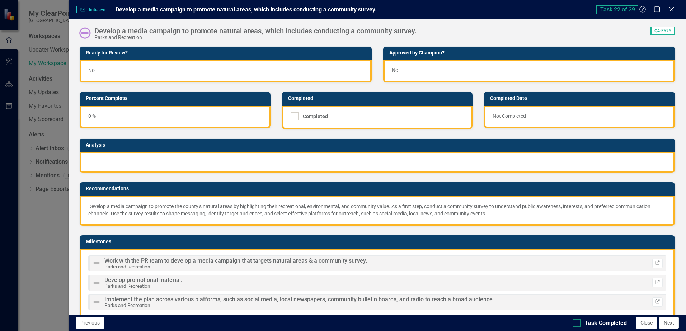
click at [577, 325] on div at bounding box center [576, 324] width 8 height 8
click at [577, 324] on input "Task Completed" at bounding box center [574, 322] width 5 height 5
checkbox input "true"
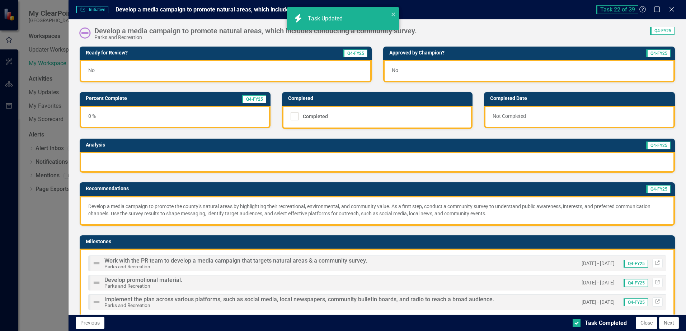
checkbox input "true"
click at [673, 325] on button "Next" at bounding box center [669, 323] width 20 height 13
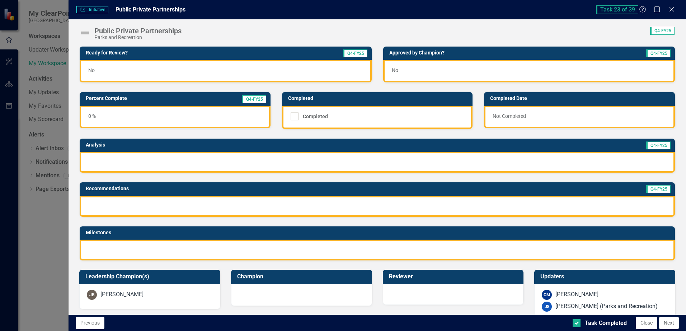
click at [88, 33] on img at bounding box center [84, 32] width 11 height 11
click at [86, 33] on img at bounding box center [84, 32] width 11 height 11
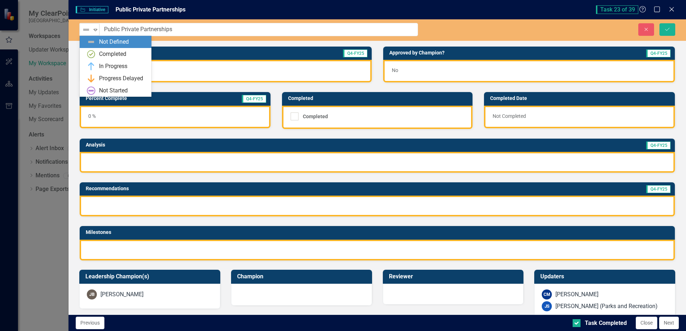
click at [86, 33] on img at bounding box center [86, 29] width 9 height 9
click at [123, 65] on div "In Progress" at bounding box center [113, 66] width 28 height 8
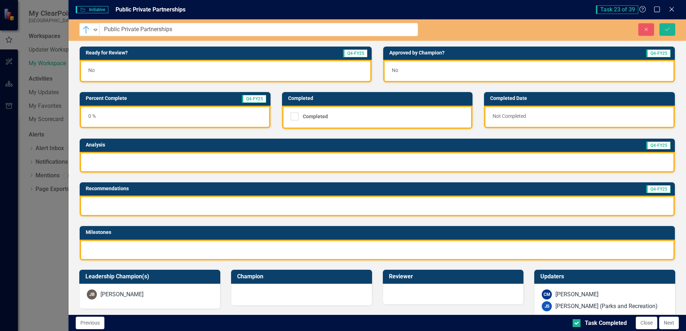
click at [114, 116] on div "0 %" at bounding box center [175, 117] width 191 height 23
click at [113, 112] on div "0 %" at bounding box center [175, 117] width 191 height 23
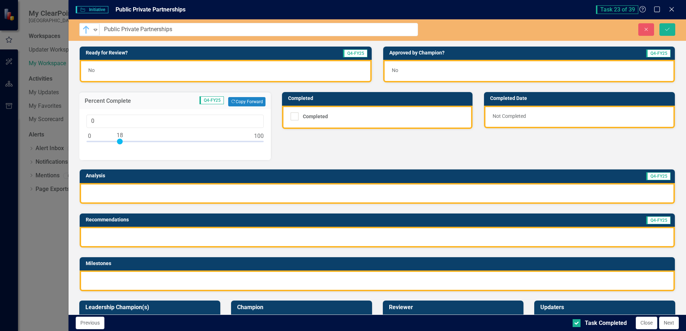
click at [121, 141] on div at bounding box center [174, 143] width 177 height 9
click at [128, 141] on div at bounding box center [174, 143] width 177 height 9
click at [135, 141] on div at bounding box center [174, 143] width 177 height 9
click at [143, 141] on div at bounding box center [174, 143] width 177 height 9
type input "31"
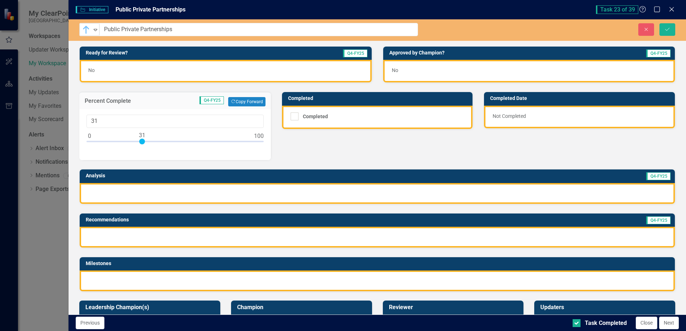
click at [130, 188] on div at bounding box center [377, 193] width 595 height 21
click at [120, 231] on div at bounding box center [377, 237] width 595 height 21
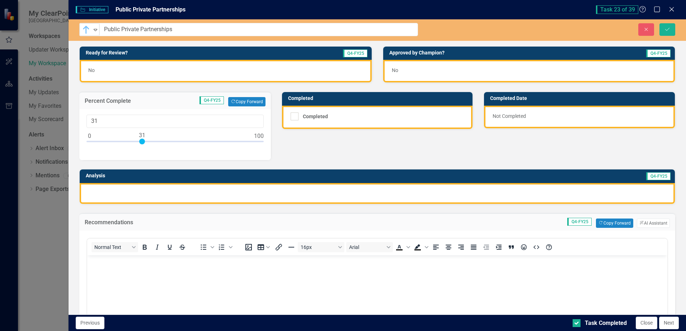
click at [108, 259] on p "Rich Text Area. Press ALT-0 for help." at bounding box center [377, 261] width 576 height 9
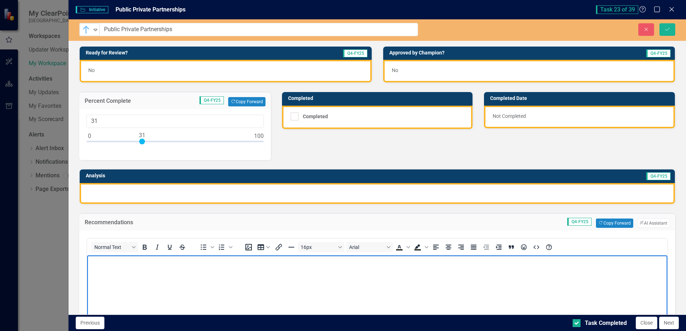
click at [352, 278] on body "Rich Text Area. Press ALT-0 for help." at bounding box center [377, 309] width 580 height 108
drag, startPoint x: 174, startPoint y: 262, endPoint x: 174, endPoint y: 517, distance: 255.0
click at [87, 261] on body "public private partnership ideas" at bounding box center [377, 309] width 580 height 108
copy p "public private partnership ideas"
click at [208, 278] on p "Rich Text Area. Press ALT-0 for help." at bounding box center [377, 276] width 576 height 9
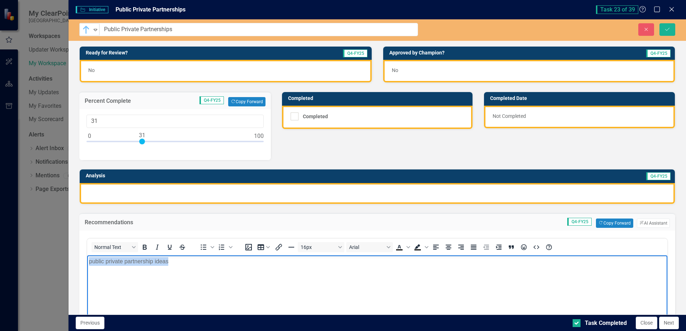
drag, startPoint x: 181, startPoint y: 264, endPoint x: 171, endPoint y: 517, distance: 253.1
click at [87, 261] on html "public private partnership ideas" at bounding box center [377, 309] width 580 height 108
click at [108, 264] on p "Rich Text Area. Press ALT-0 for help." at bounding box center [377, 261] width 576 height 9
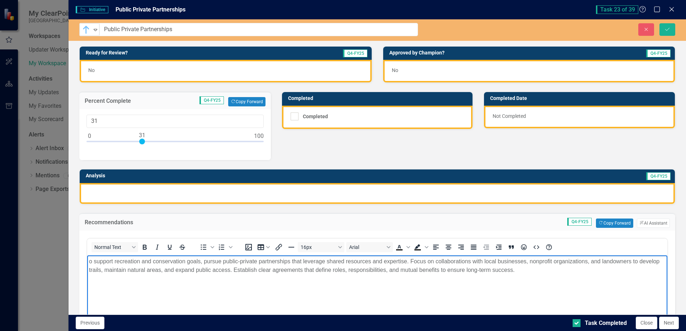
click at [90, 261] on p "o support recreation and conservation goals, pursue public-private partnerships…" at bounding box center [377, 265] width 576 height 17
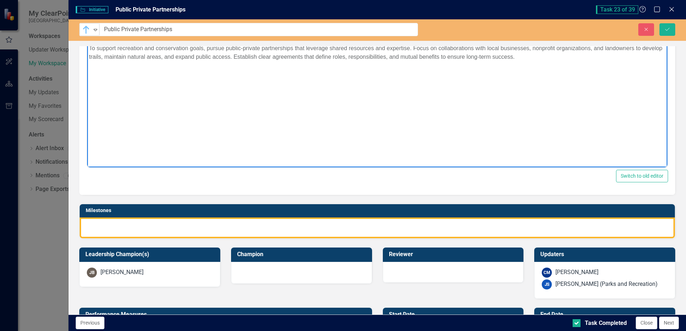
scroll to position [199, 0]
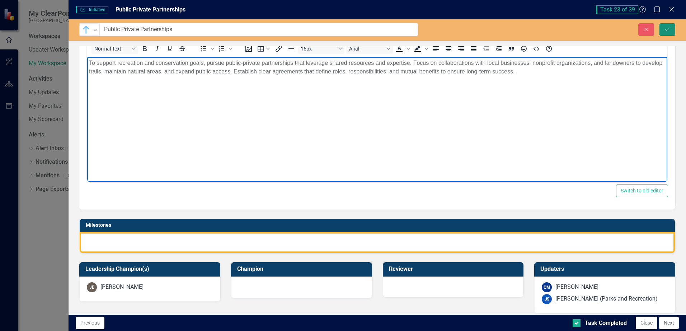
click at [666, 30] on icon "Save" at bounding box center [667, 29] width 6 height 5
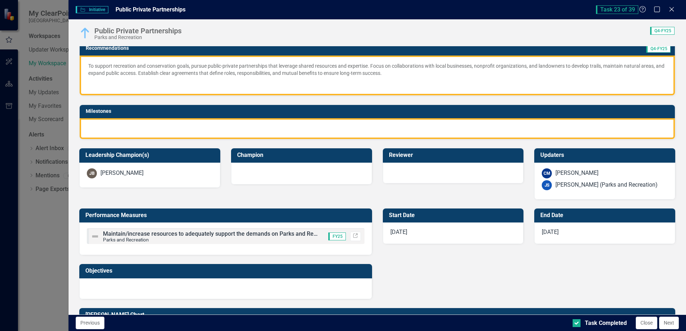
scroll to position [143, 0]
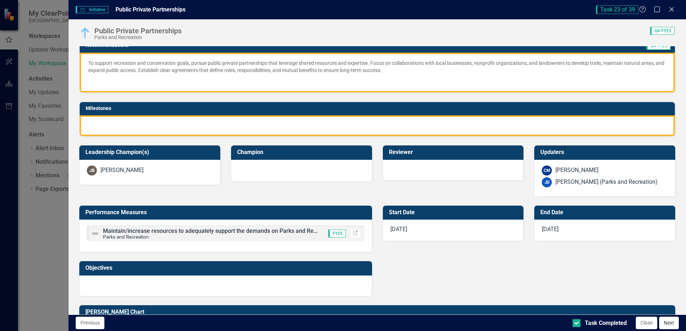
click at [665, 322] on button "Next" at bounding box center [669, 323] width 20 height 13
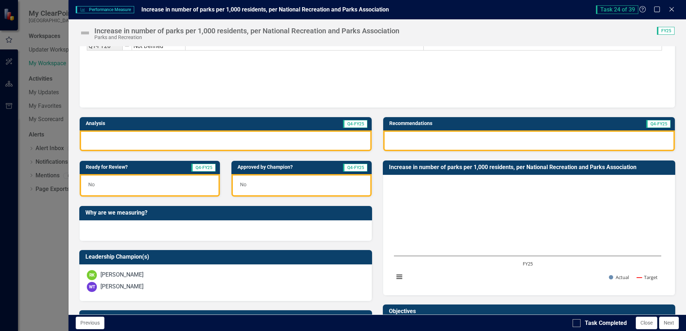
scroll to position [36, 0]
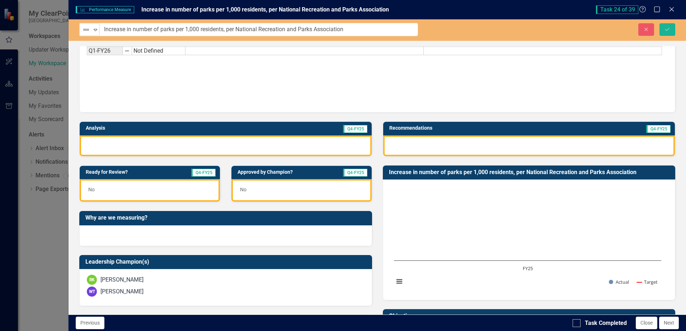
drag, startPoint x: 265, startPoint y: 29, endPoint x: 345, endPoint y: 29, distance: 79.6
drag, startPoint x: 345, startPoint y: 29, endPoint x: 237, endPoint y: 24, distance: 107.7
click at [237, 24] on input "Increase in number of parks per 1,000 residents, per National Recreation and Pa…" at bounding box center [259, 29] width 318 height 13
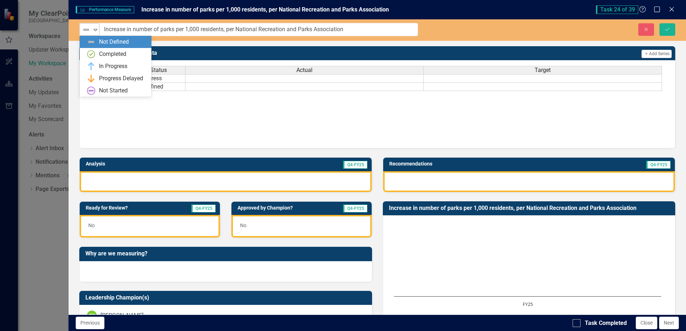
click at [96, 29] on icon "Expand" at bounding box center [95, 30] width 7 height 6
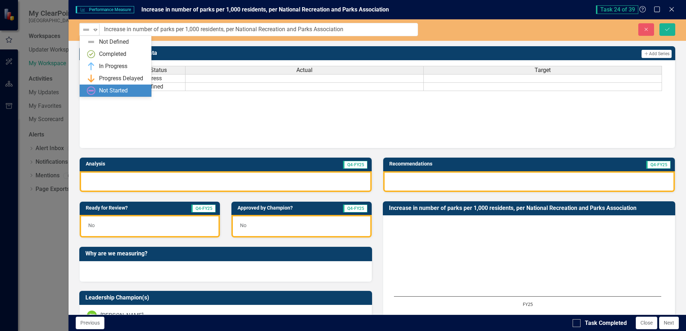
click at [101, 91] on div "Not Started" at bounding box center [113, 91] width 29 height 8
click at [95, 30] on icon "Expand" at bounding box center [95, 30] width 7 height 6
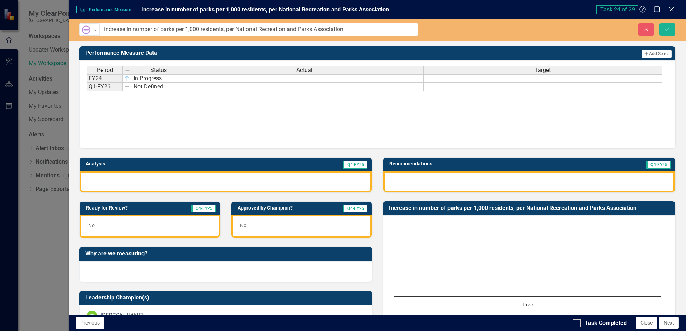
click at [141, 110] on div "Period Status Actual Target FY24 In Progress Q1-FY26 Not Defined Period Status …" at bounding box center [377, 102] width 581 height 72
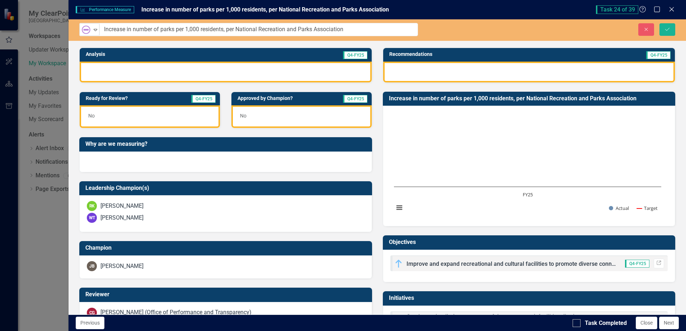
scroll to position [80, 0]
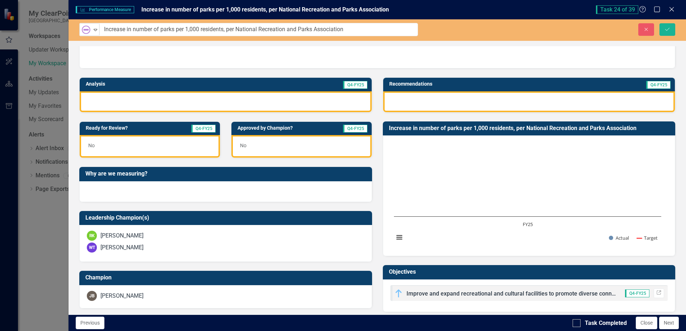
click at [401, 88] on td "Recommendations" at bounding box center [478, 85] width 178 height 11
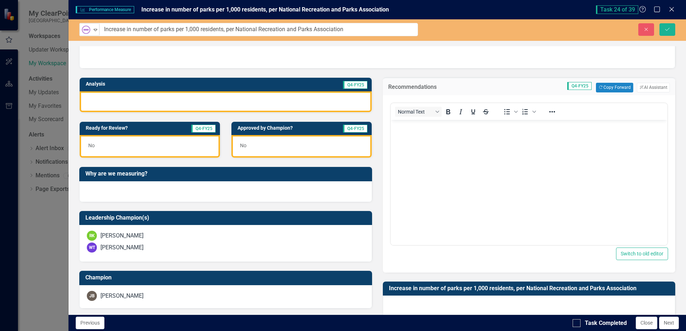
scroll to position [0, 0]
click at [420, 136] on body "Rich Text Area. Press ALT-0 for help." at bounding box center [528, 174] width 277 height 108
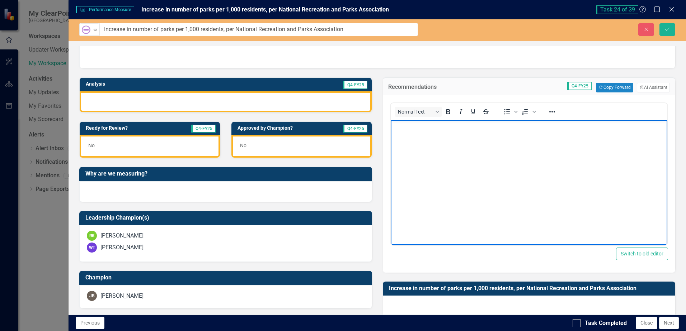
click at [454, 134] on body "Rich Text Area. Press ALT-0 for help." at bounding box center [528, 174] width 277 height 108
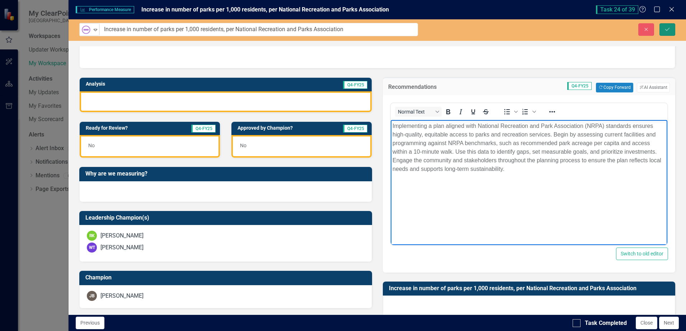
click at [666, 32] on icon "Save" at bounding box center [667, 29] width 6 height 5
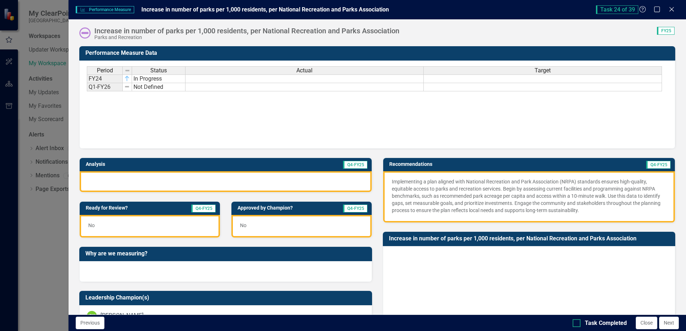
click at [577, 323] on div at bounding box center [576, 324] width 8 height 8
click at [577, 323] on input "Task Completed" at bounding box center [574, 322] width 5 height 5
checkbox input "true"
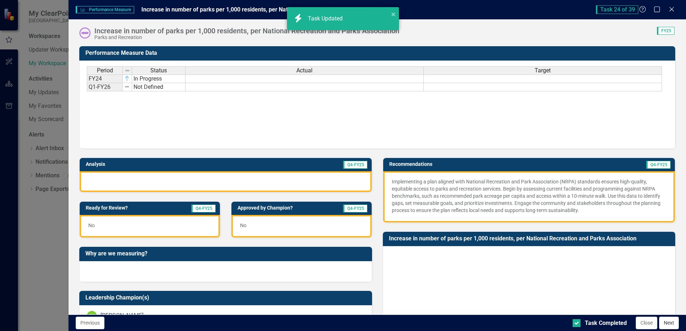
checkbox input "true"
click at [666, 324] on button "Next" at bounding box center [669, 323] width 20 height 13
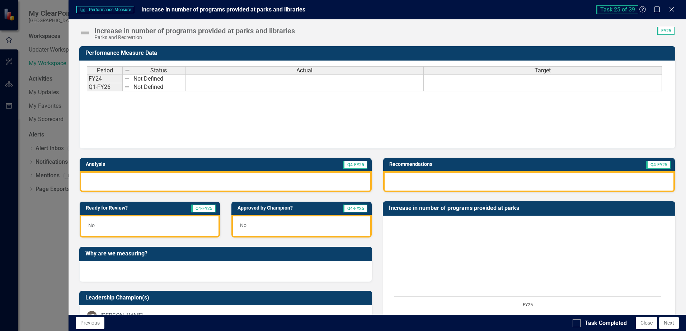
click at [86, 32] on img at bounding box center [84, 32] width 11 height 11
click at [86, 33] on img at bounding box center [84, 32] width 11 height 11
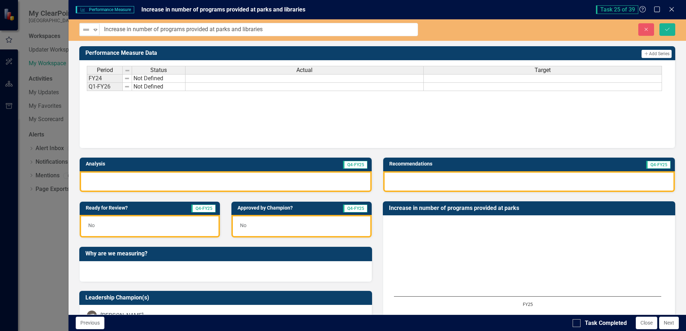
click at [86, 33] on img at bounding box center [86, 29] width 9 height 9
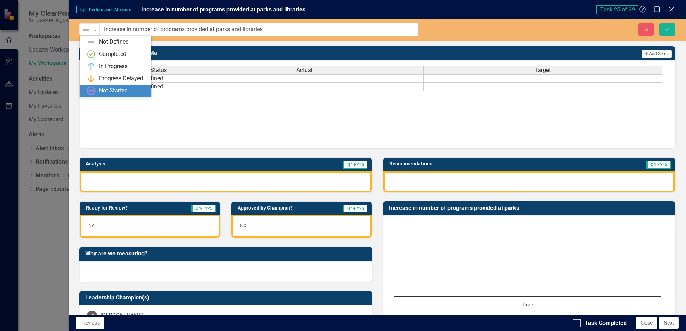
click at [108, 90] on div "Not Started" at bounding box center [113, 91] width 29 height 8
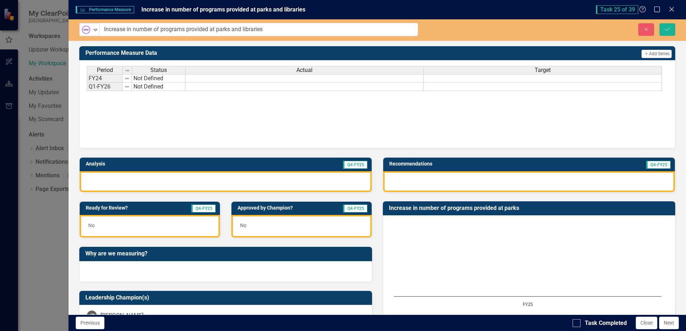
click at [422, 182] on div at bounding box center [529, 181] width 292 height 21
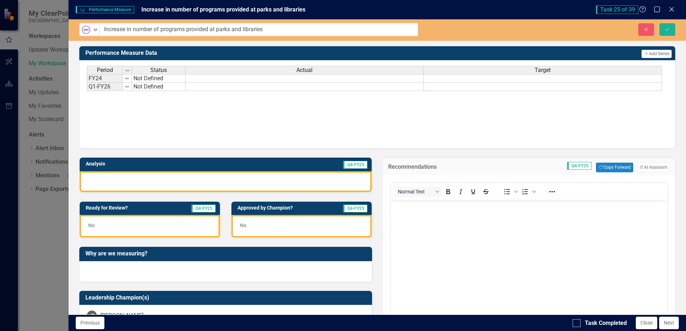
click at [413, 224] on body "Rich Text Area. Press ALT-0 for help." at bounding box center [528, 254] width 277 height 108
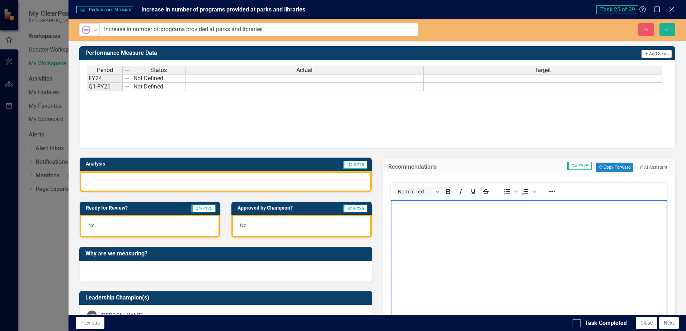
drag, startPoint x: 451, startPoint y: 211, endPoint x: 447, endPoint y: 214, distance: 5.1
click at [448, 214] on body "Rich Text Area. Press ALT-0 for help." at bounding box center [528, 254] width 277 height 108
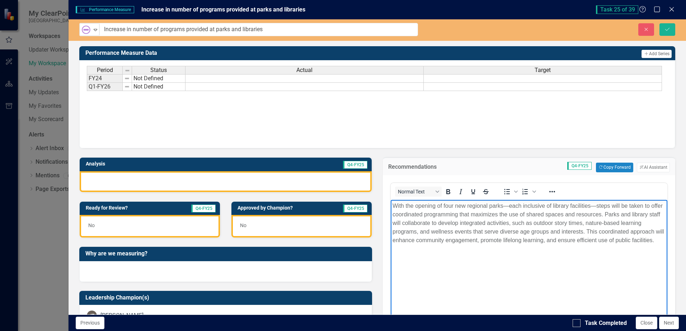
click at [502, 204] on p "With the opening of four new regional parks—each inclusive of library facilitie…" at bounding box center [528, 223] width 273 height 43
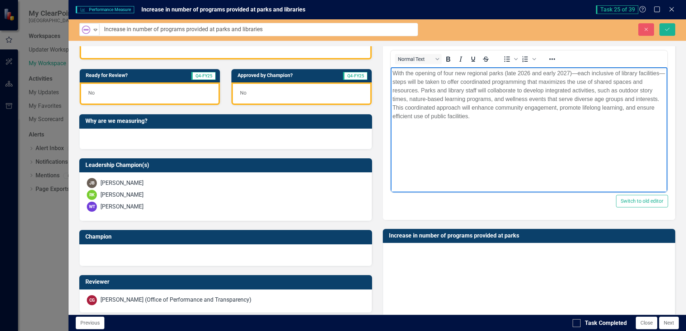
scroll to position [143, 0]
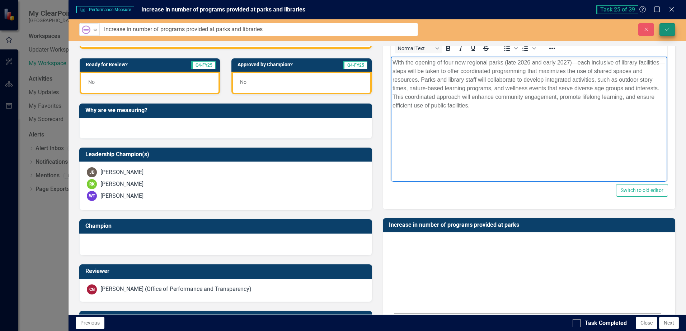
click at [666, 31] on icon "Save" at bounding box center [667, 29] width 6 height 5
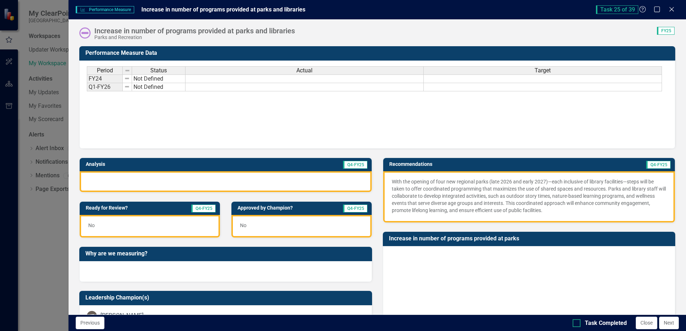
click at [578, 325] on div at bounding box center [576, 324] width 8 height 8
click at [577, 324] on input "Task Completed" at bounding box center [574, 322] width 5 height 5
checkbox input "true"
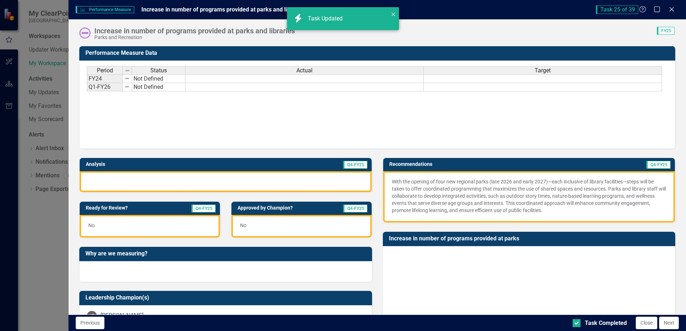
checkbox input "true"
click at [670, 326] on button "Next" at bounding box center [669, 323] width 20 height 13
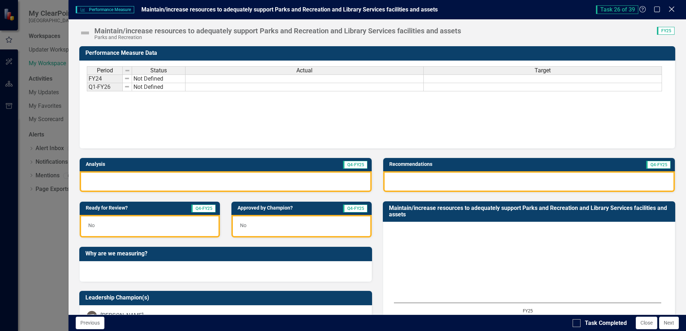
click at [671, 10] on icon at bounding box center [671, 8] width 5 height 5
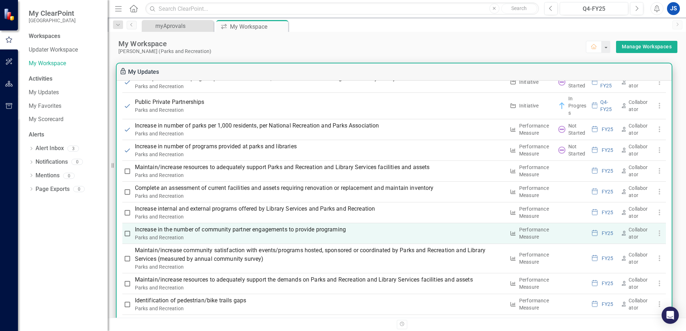
scroll to position [717, 0]
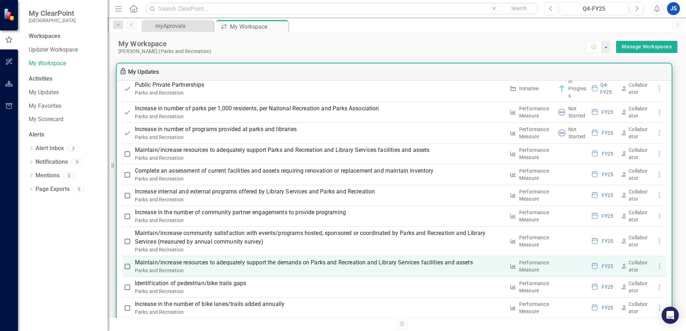
click at [143, 263] on p "Maintain/increase resources to adequately support the demands on Parks and Recr…" at bounding box center [320, 263] width 370 height 9
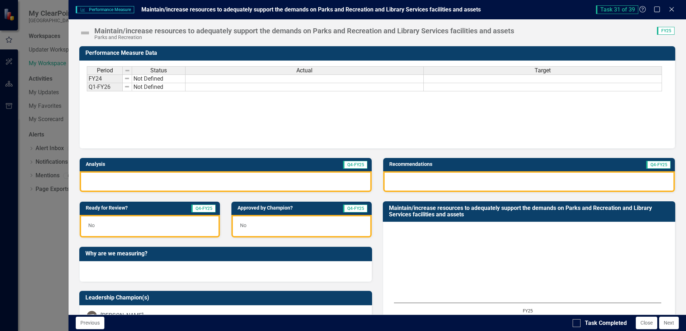
click at [86, 33] on img at bounding box center [84, 32] width 11 height 11
click at [86, 32] on img at bounding box center [84, 32] width 11 height 11
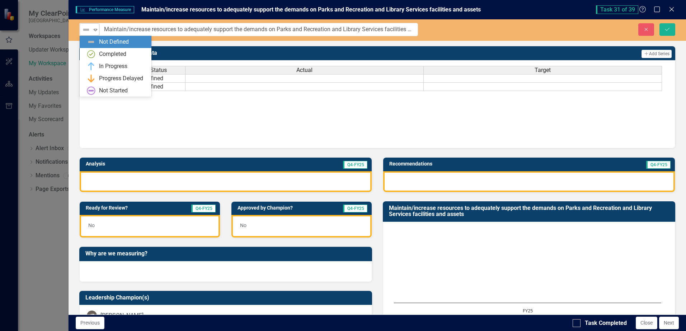
click at [95, 30] on icon at bounding box center [96, 30] width 4 height 2
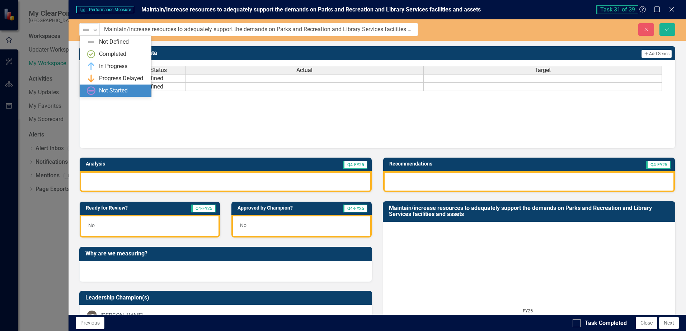
click at [103, 88] on div "Not Started" at bounding box center [113, 91] width 29 height 8
click at [95, 30] on icon "Expand" at bounding box center [95, 30] width 7 height 6
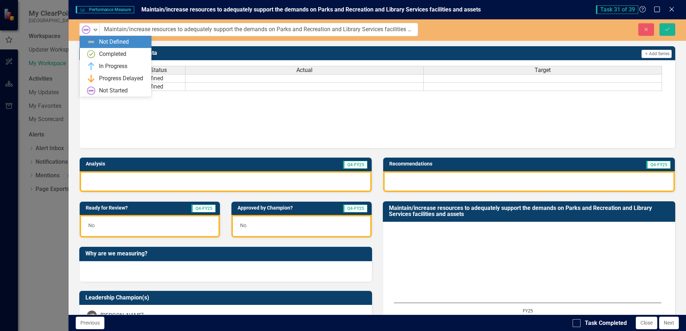
click at [105, 43] on div "Not Defined" at bounding box center [114, 42] width 30 height 8
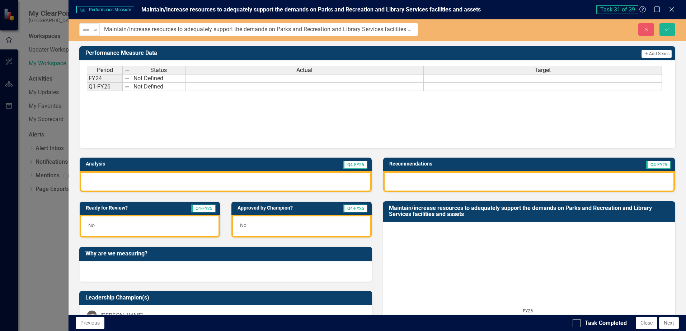
click at [400, 176] on div at bounding box center [529, 181] width 292 height 21
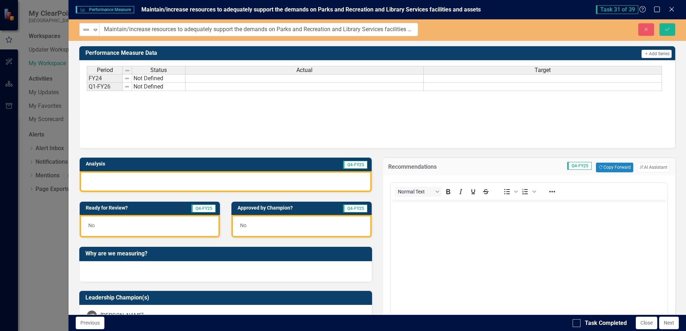
scroll to position [0, 0]
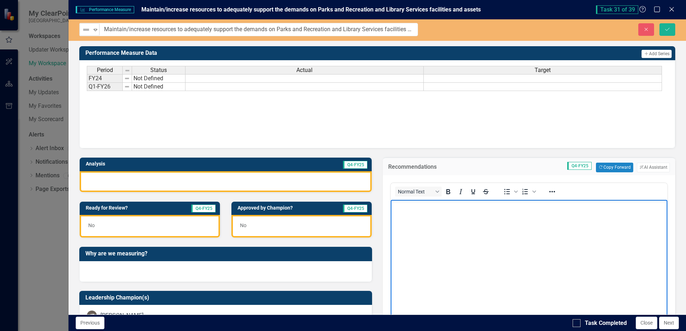
click at [406, 209] on p "Rich Text Area. Press ALT-0 for help." at bounding box center [528, 206] width 273 height 9
click at [669, 29] on icon "Save" at bounding box center [667, 29] width 6 height 5
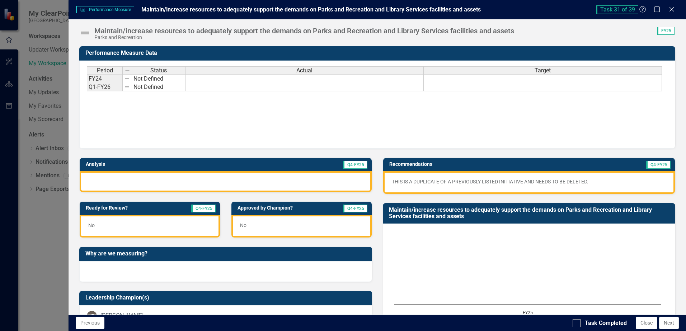
click at [86, 33] on img at bounding box center [84, 32] width 11 height 11
click at [578, 325] on div at bounding box center [576, 324] width 8 height 8
click at [577, 324] on input "Task Completed" at bounding box center [574, 322] width 5 height 5
checkbox input "true"
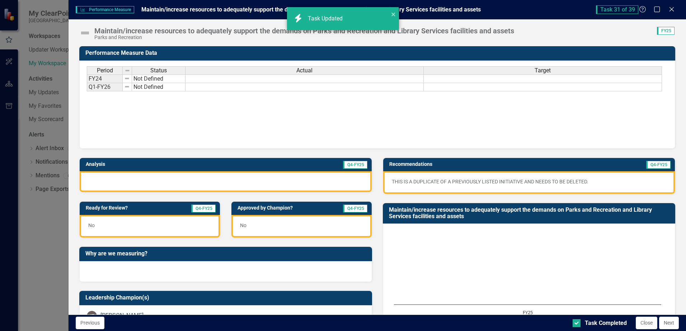
checkbox input "true"
click at [668, 324] on button "Next" at bounding box center [669, 323] width 20 height 13
